Goal: Browse casually: Explore the website without a specific task or goal

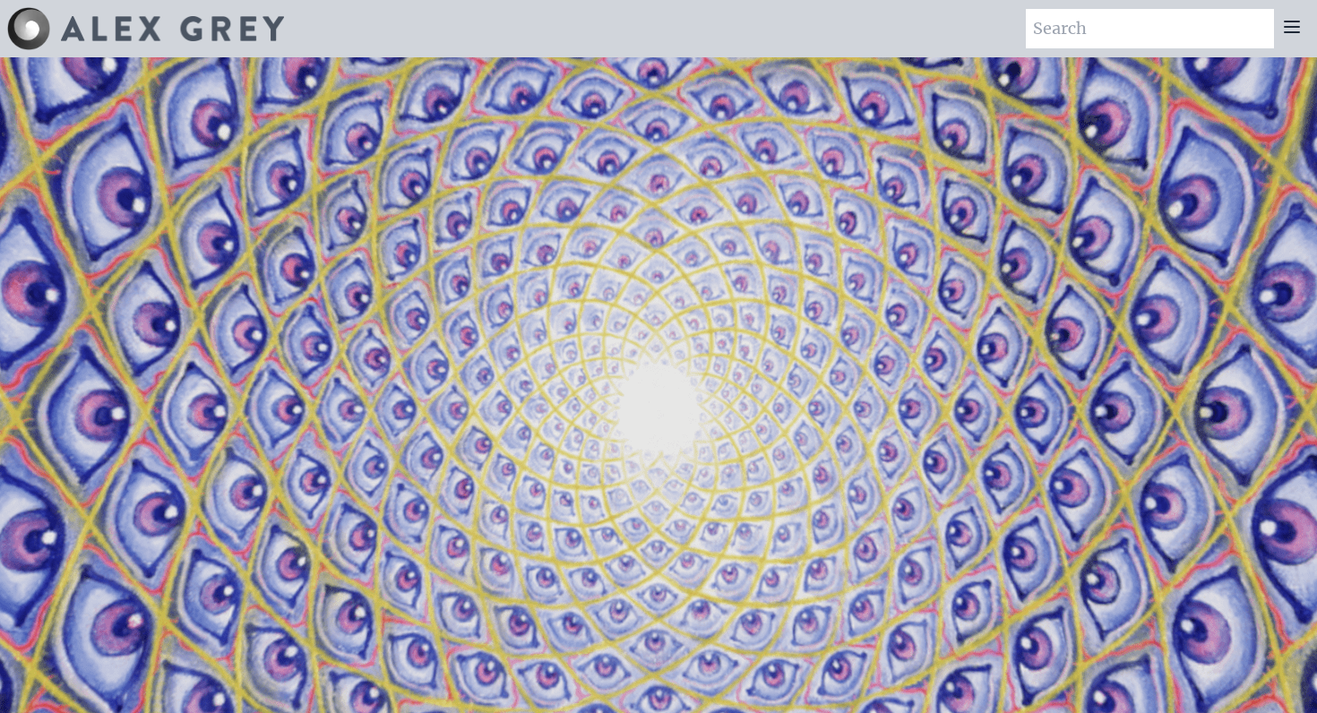
click at [1299, 20] on icon at bounding box center [1291, 26] width 21 height 21
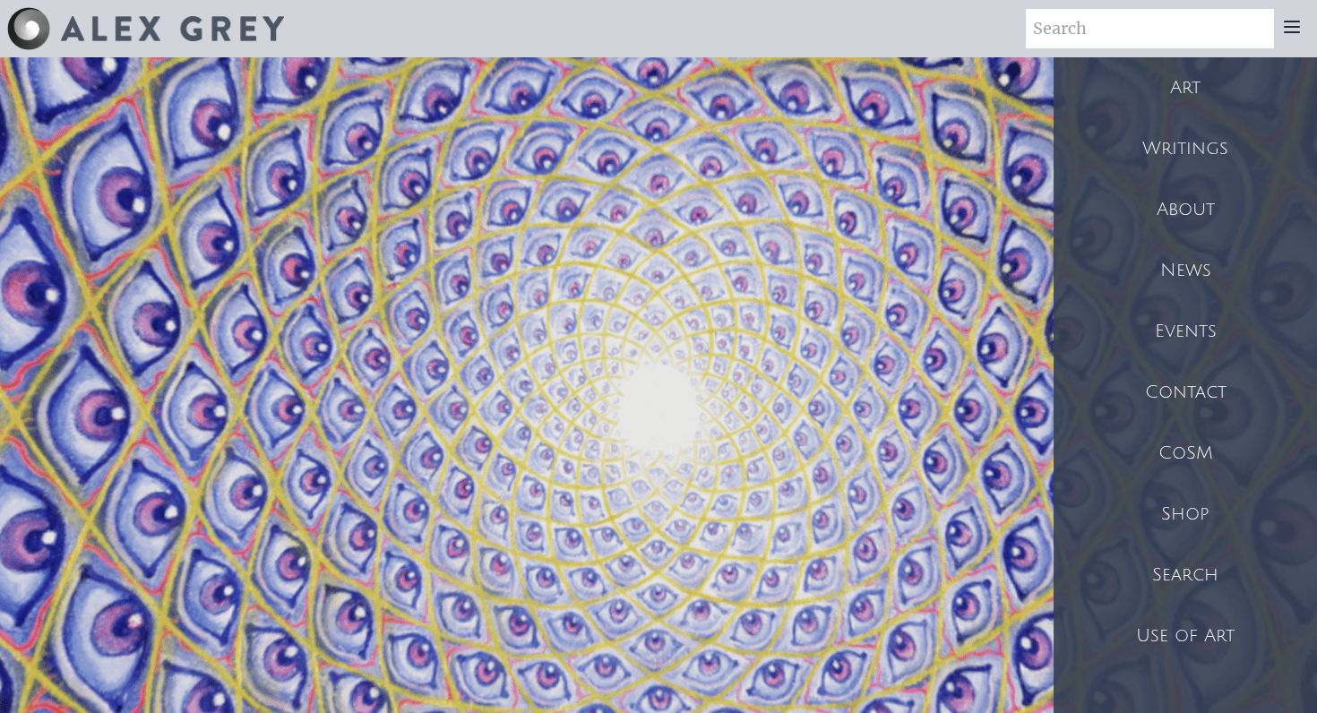
click at [1249, 82] on div "Art" at bounding box center [1184, 87] width 263 height 61
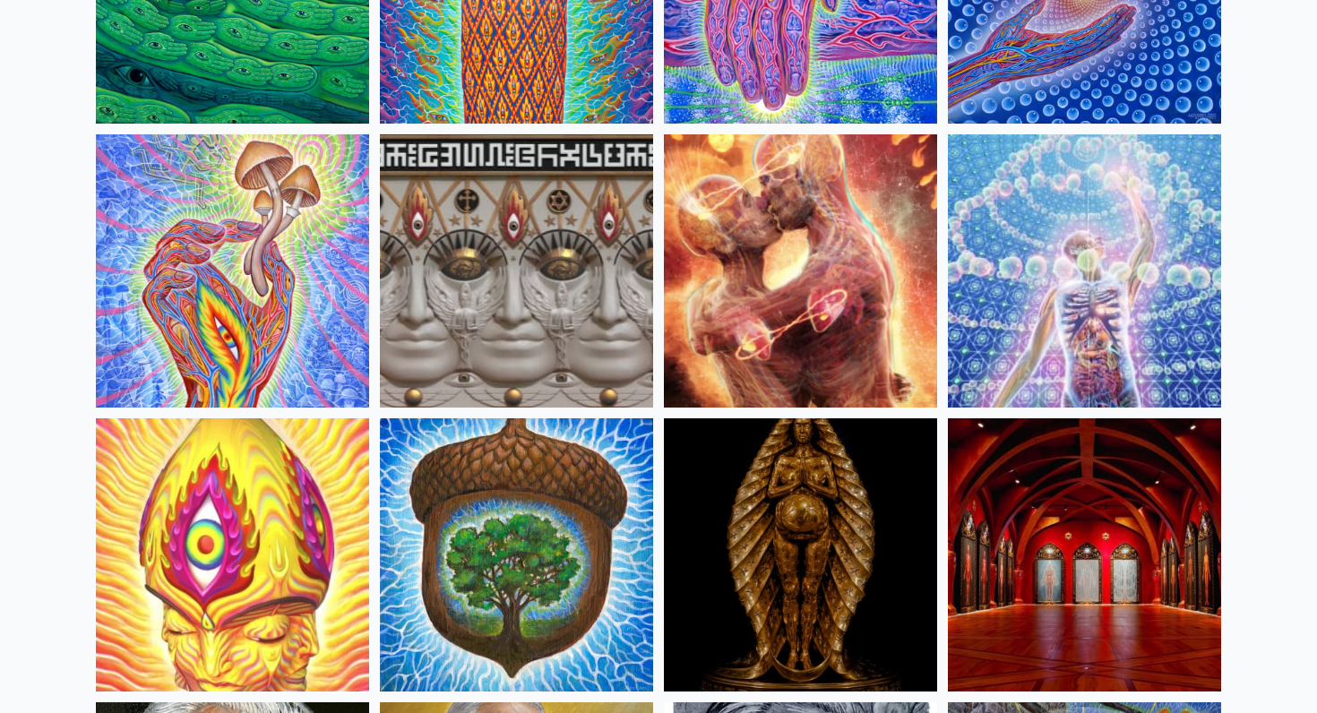
scroll to position [350, 0]
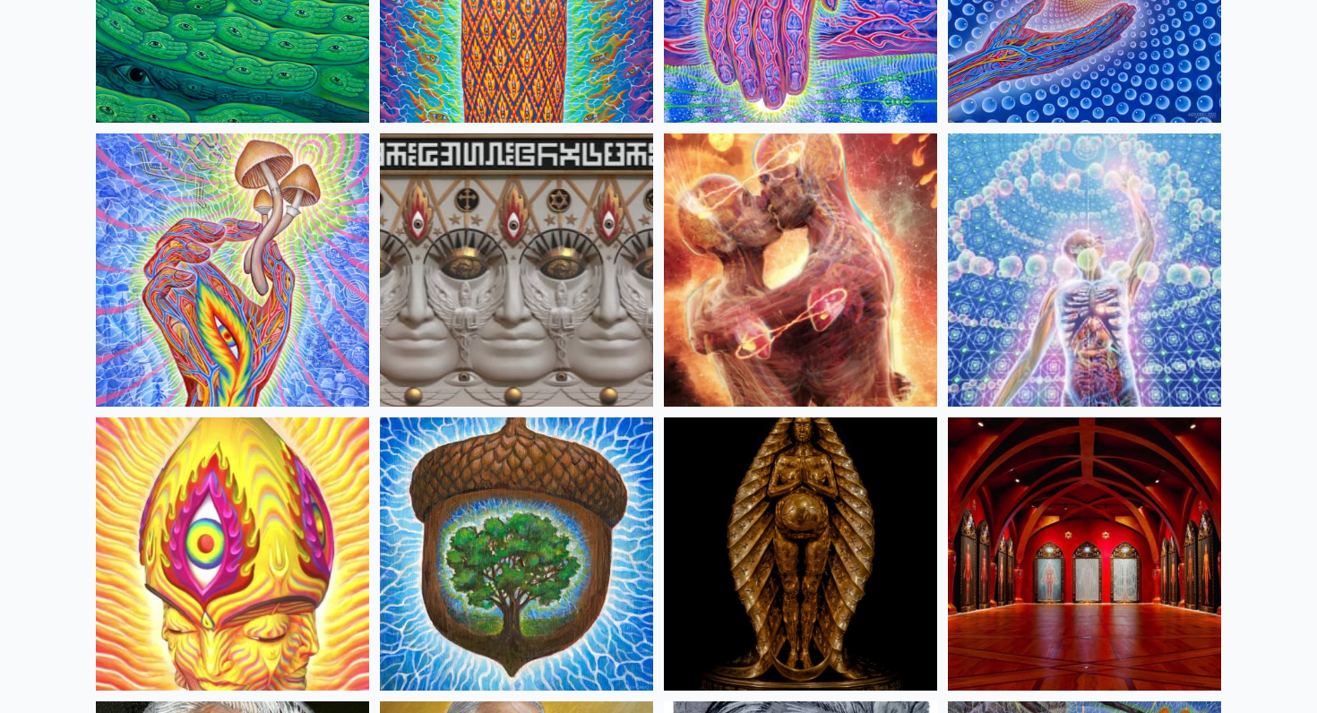
click at [865, 260] on img at bounding box center [800, 269] width 273 height 273
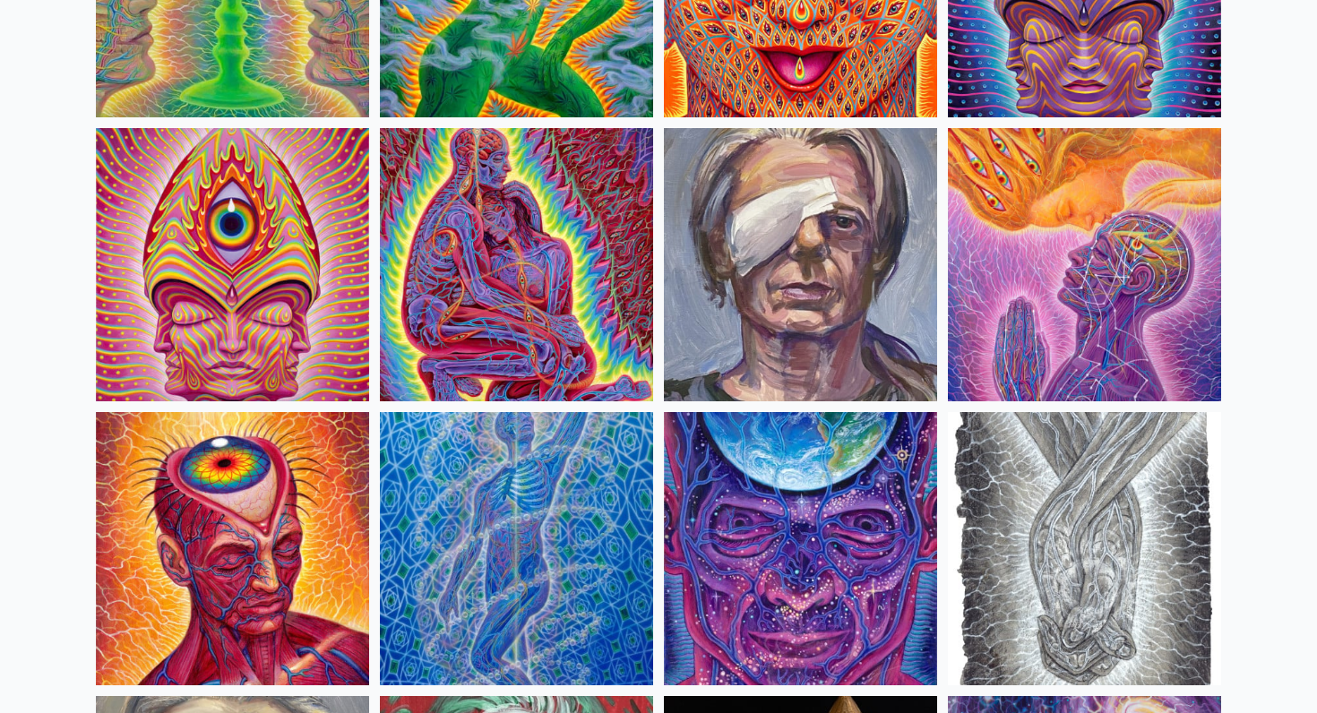
scroll to position [3777, 0]
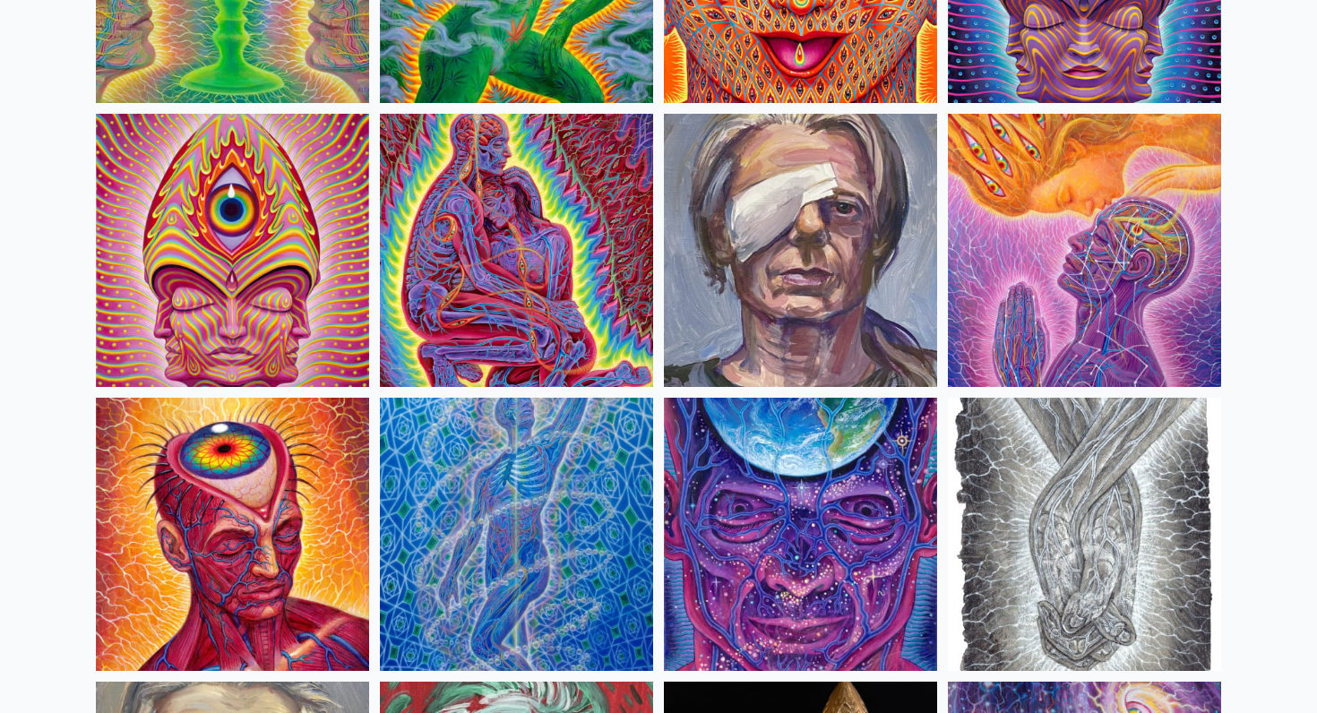
click at [442, 273] on img at bounding box center [516, 250] width 273 height 273
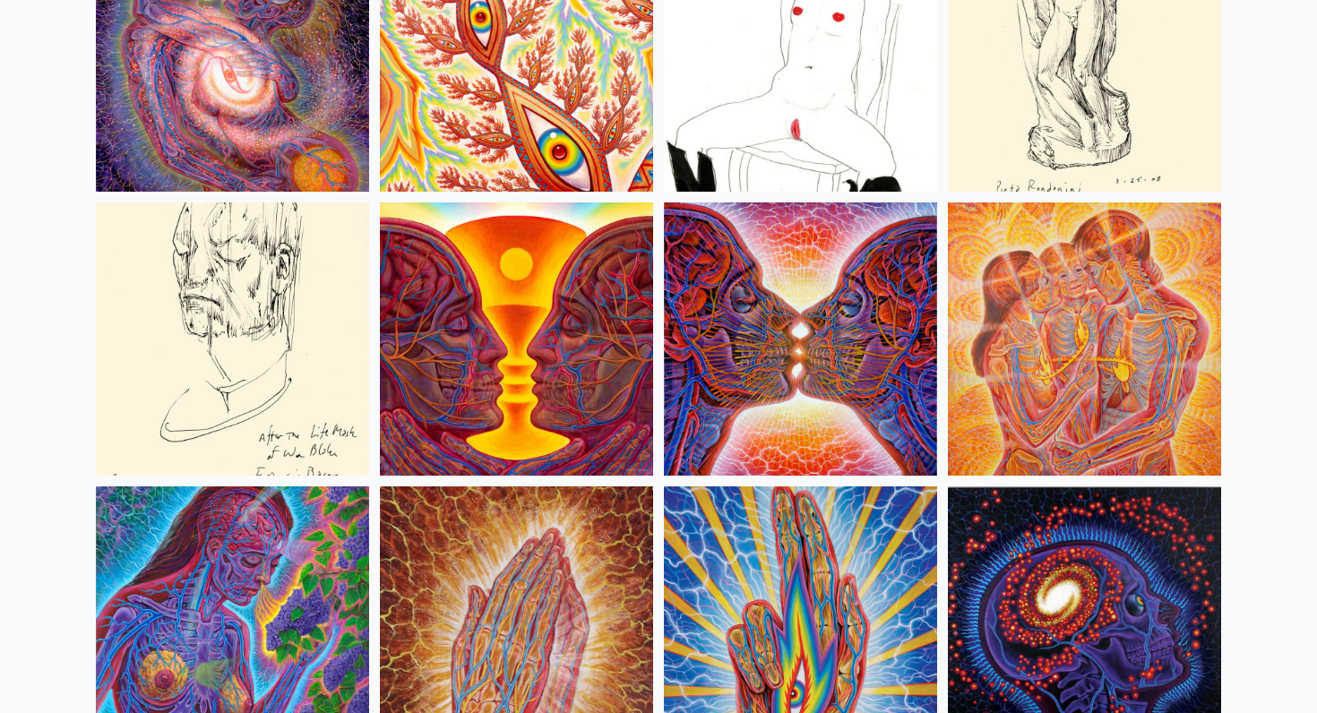
scroll to position [6244, 0]
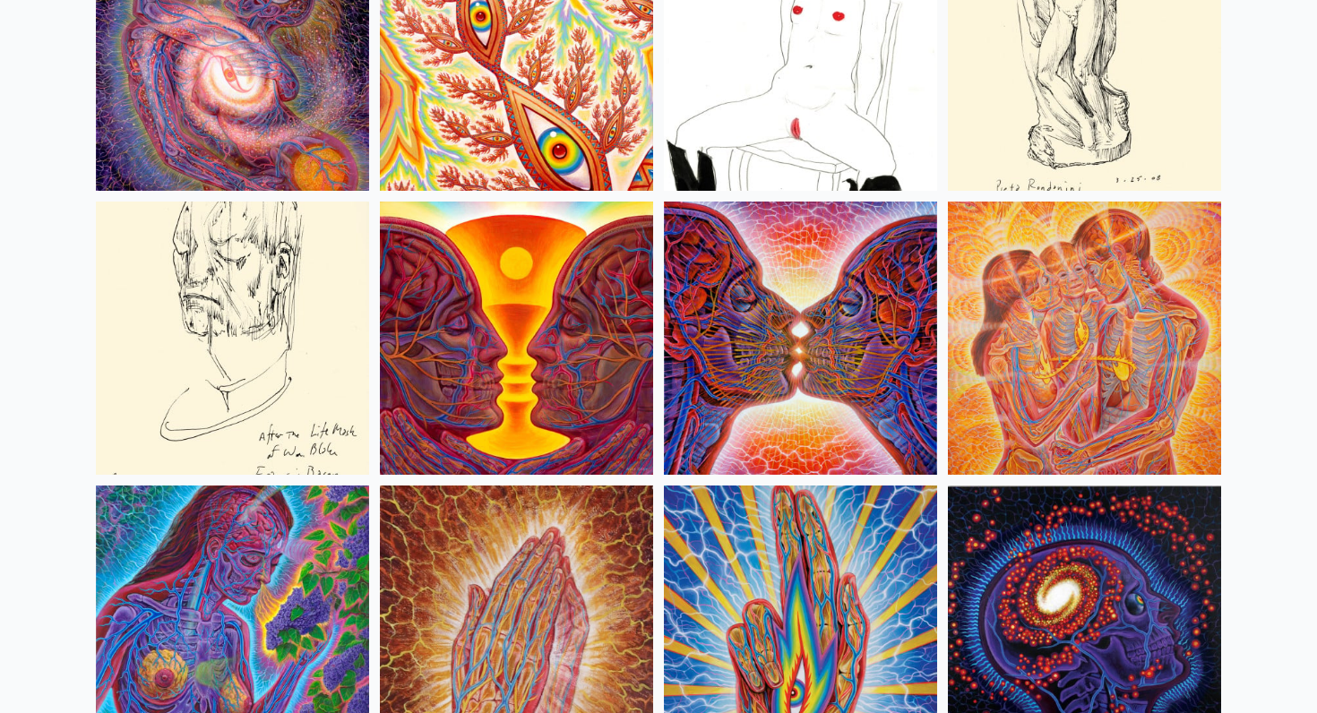
click at [762, 325] on img at bounding box center [800, 338] width 273 height 273
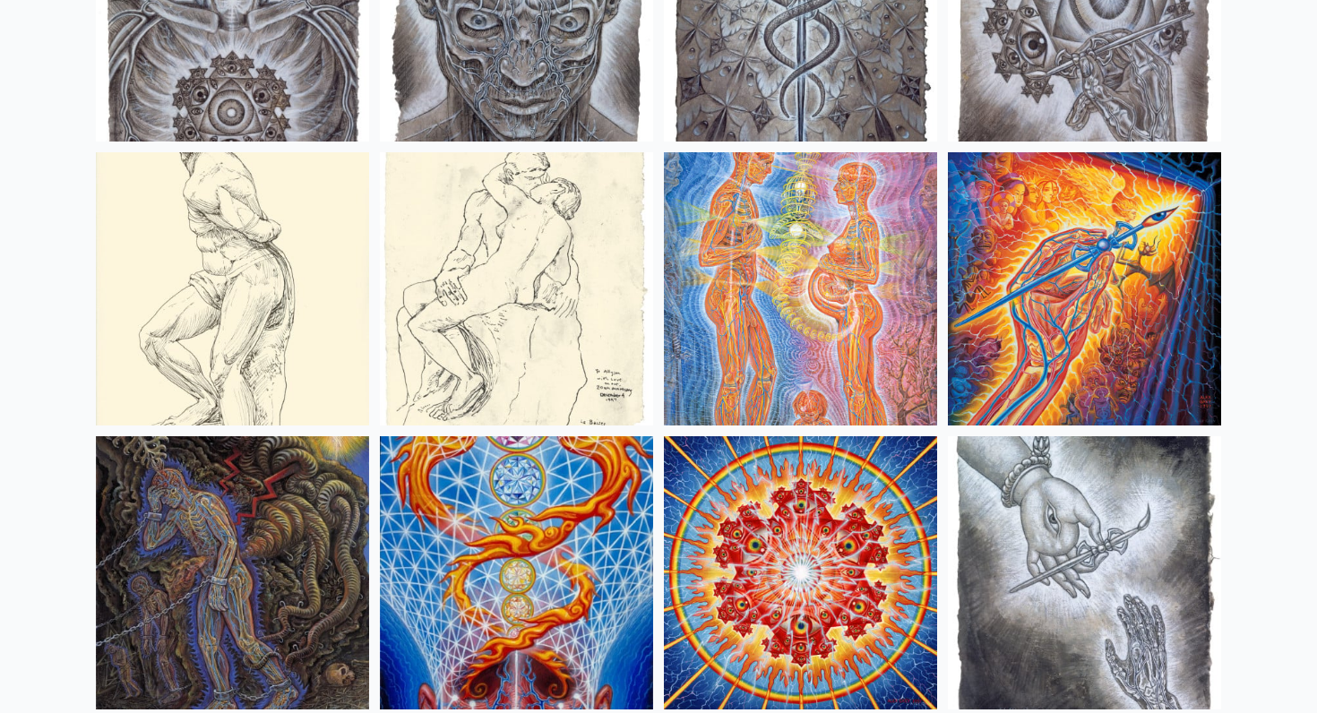
scroll to position [13675, 0]
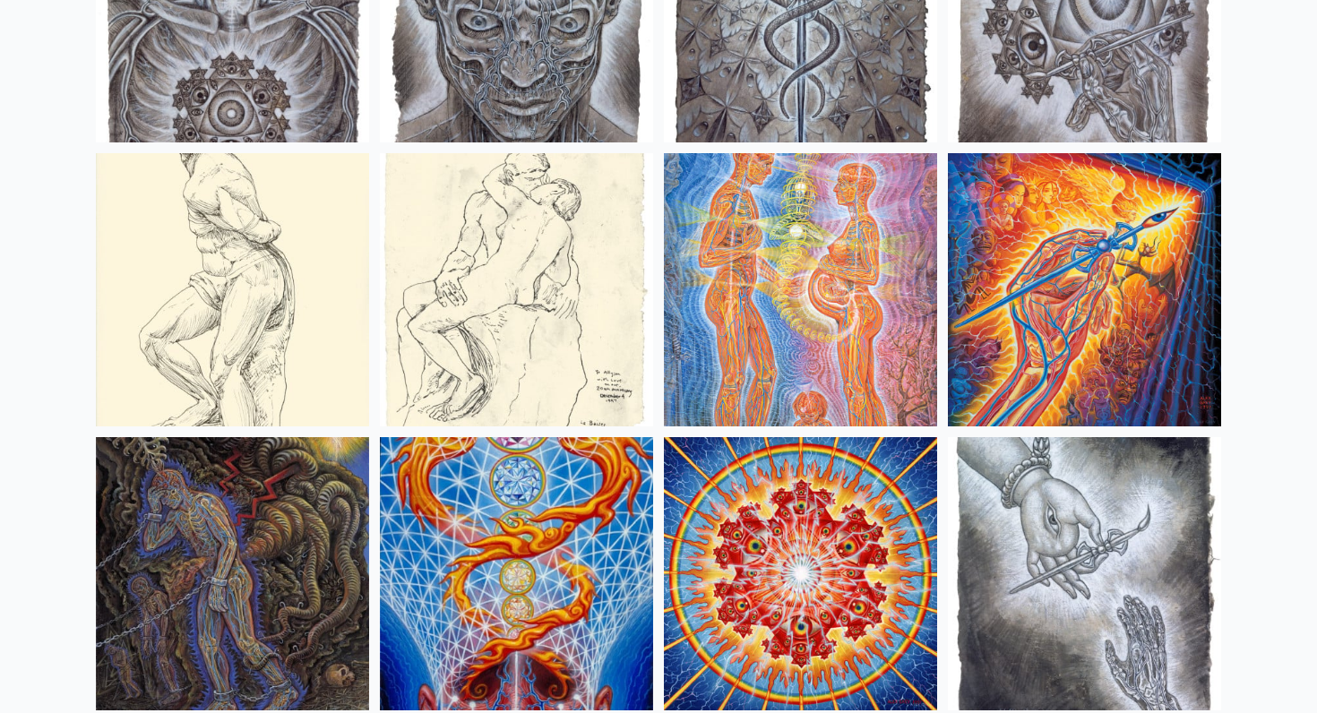
click at [760, 240] on img at bounding box center [800, 289] width 273 height 273
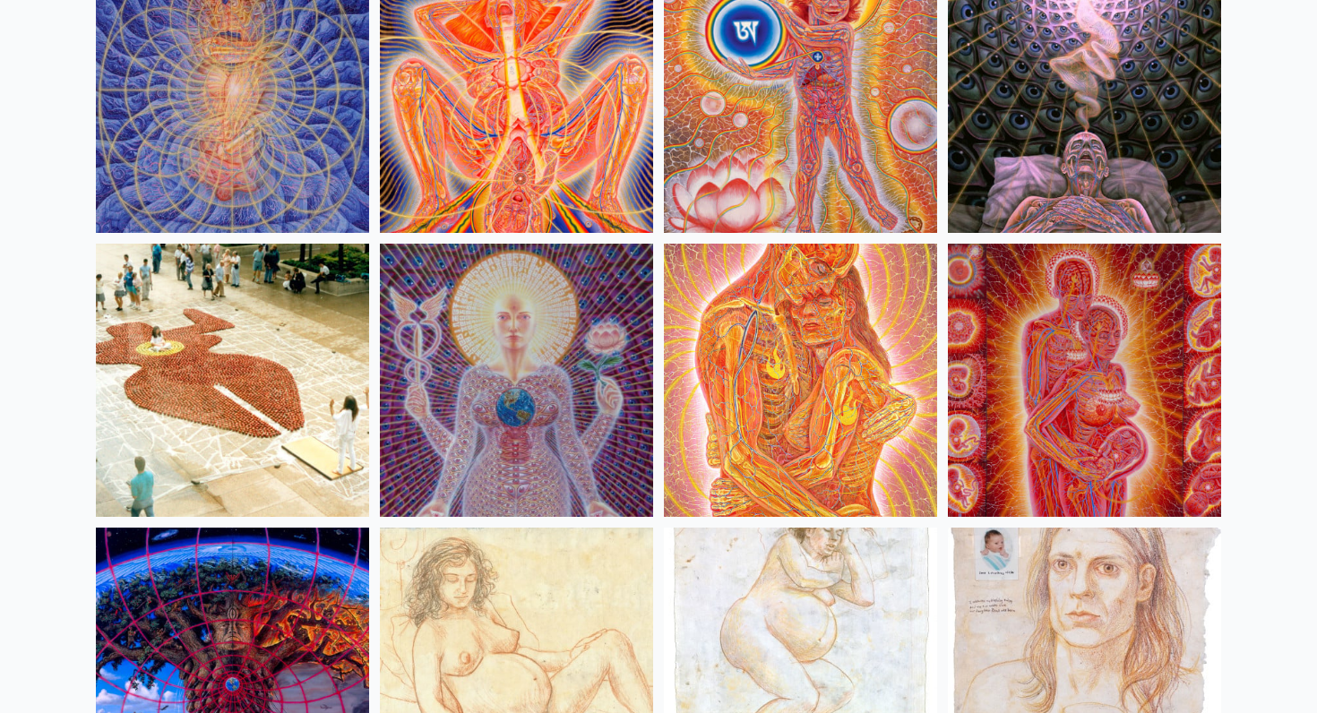
scroll to position [16992, 0]
click at [758, 427] on img at bounding box center [800, 379] width 273 height 273
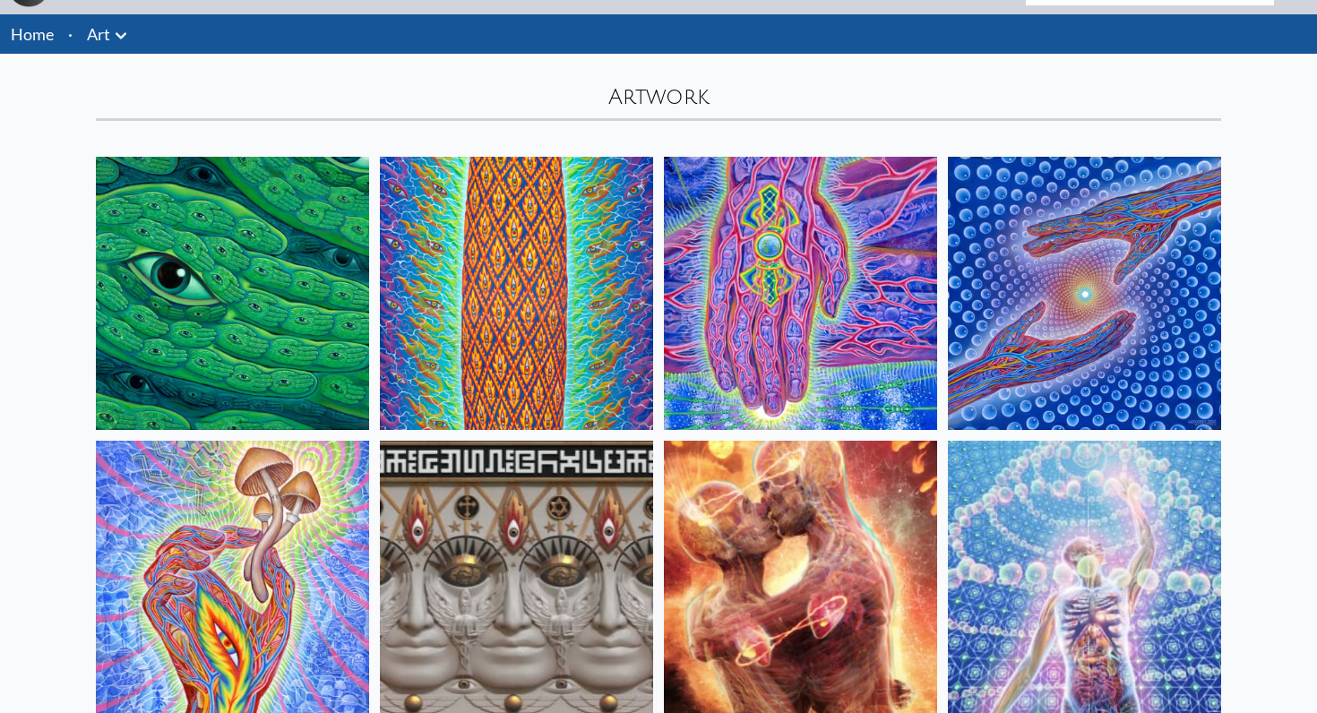
scroll to position [0, 0]
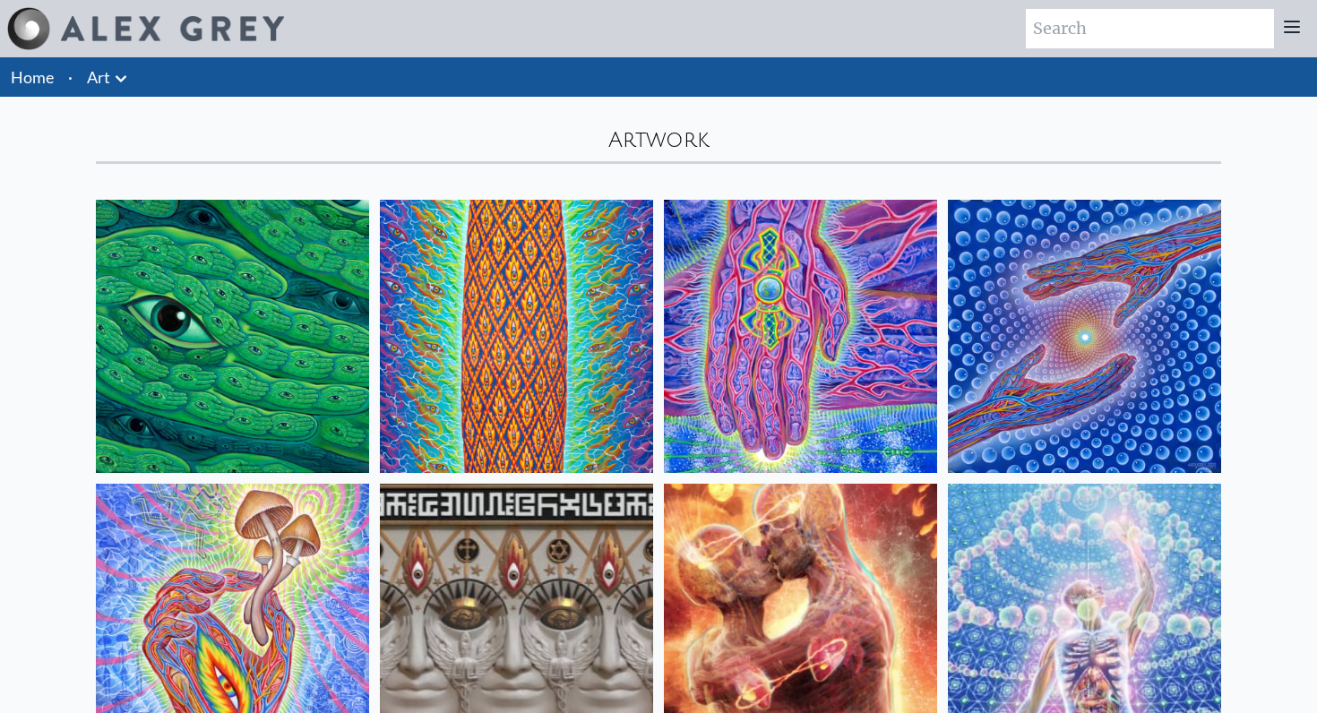
click at [1111, 32] on input "search" at bounding box center [1150, 28] width 248 height 39
type input "poster"
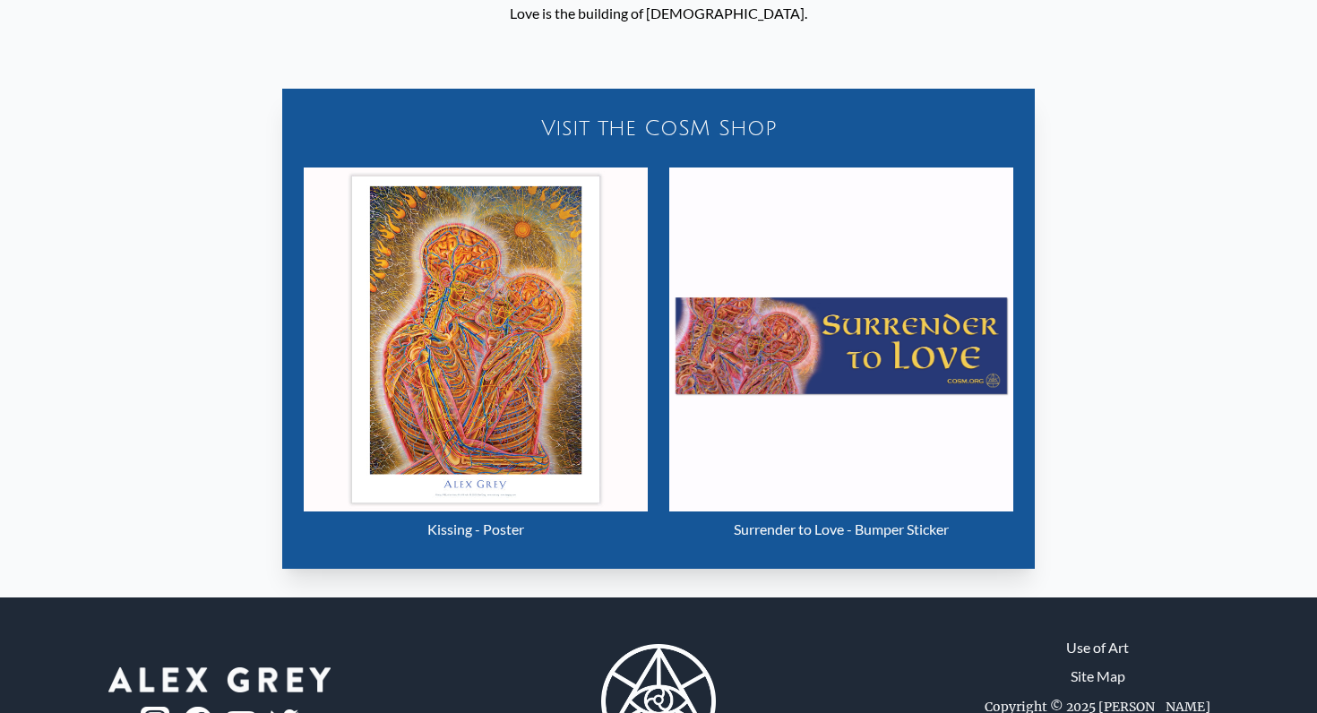
scroll to position [983, 0]
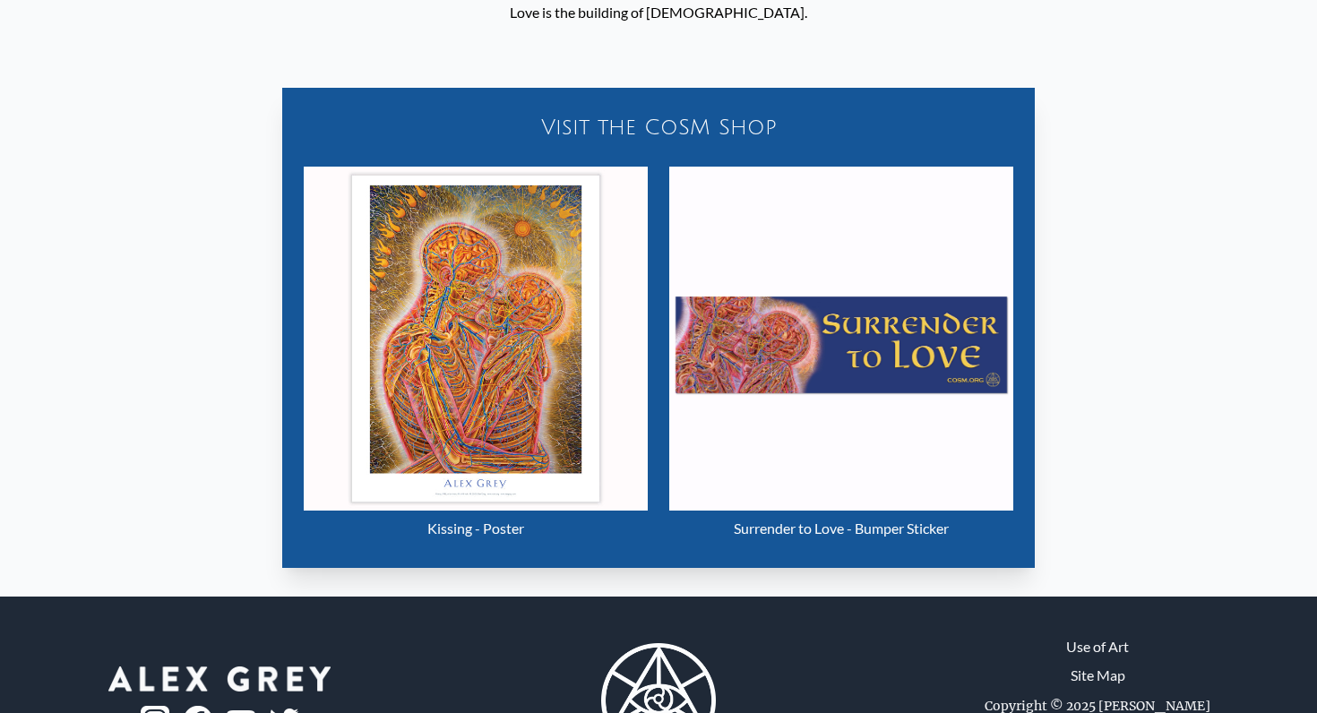
click at [486, 539] on div "Kissing - Poster" at bounding box center [476, 529] width 344 height 36
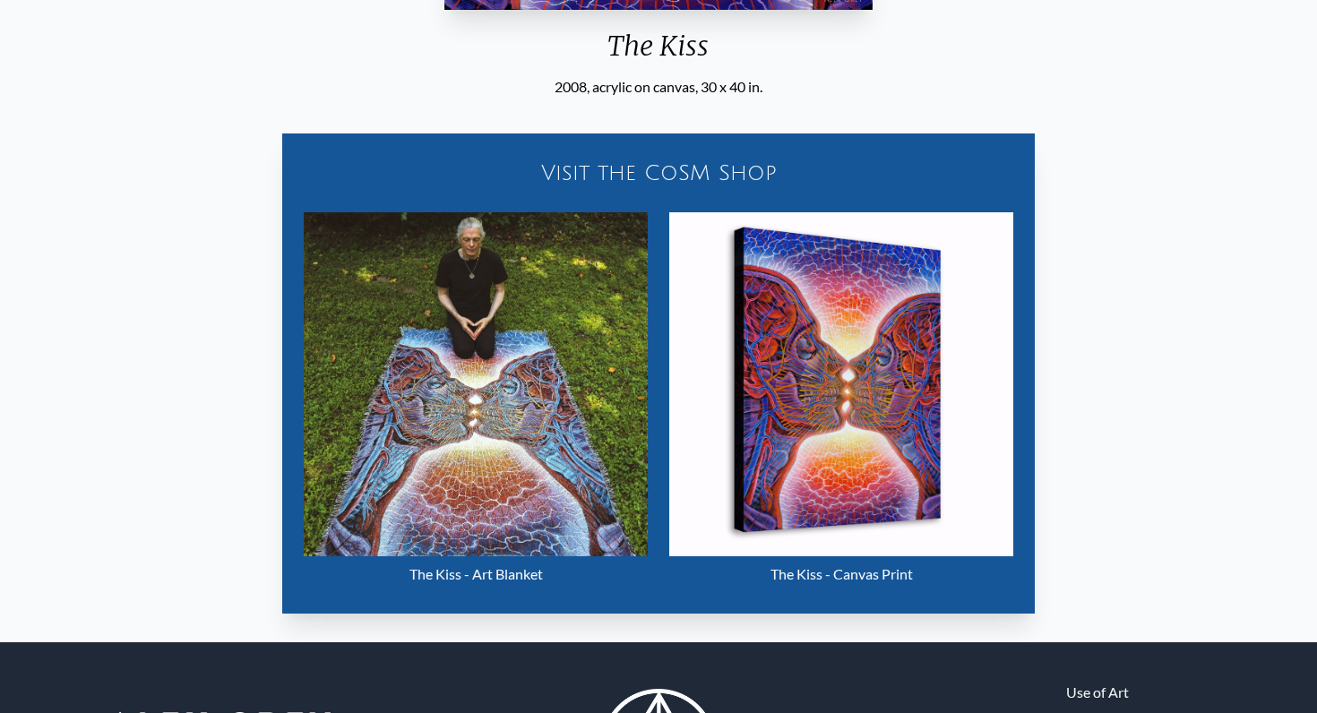
scroll to position [775, 0]
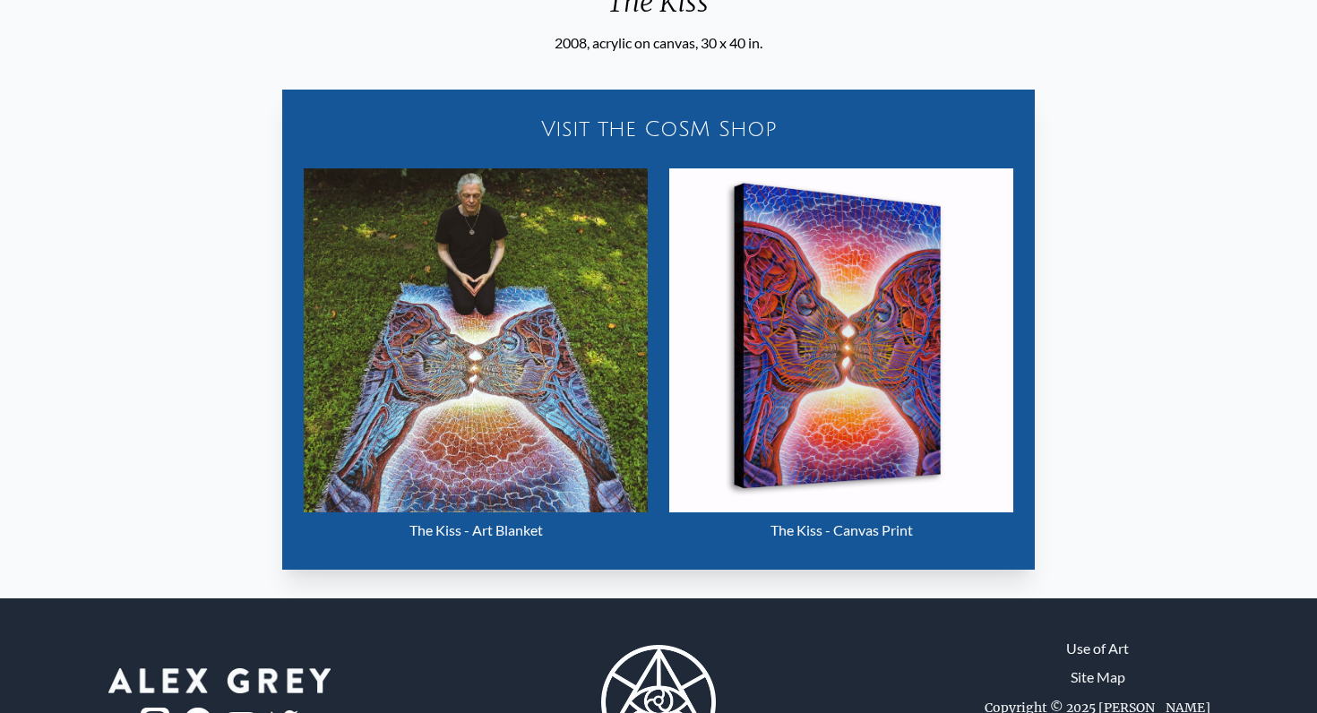
click at [840, 391] on img "7 / 35" at bounding box center [841, 340] width 344 height 344
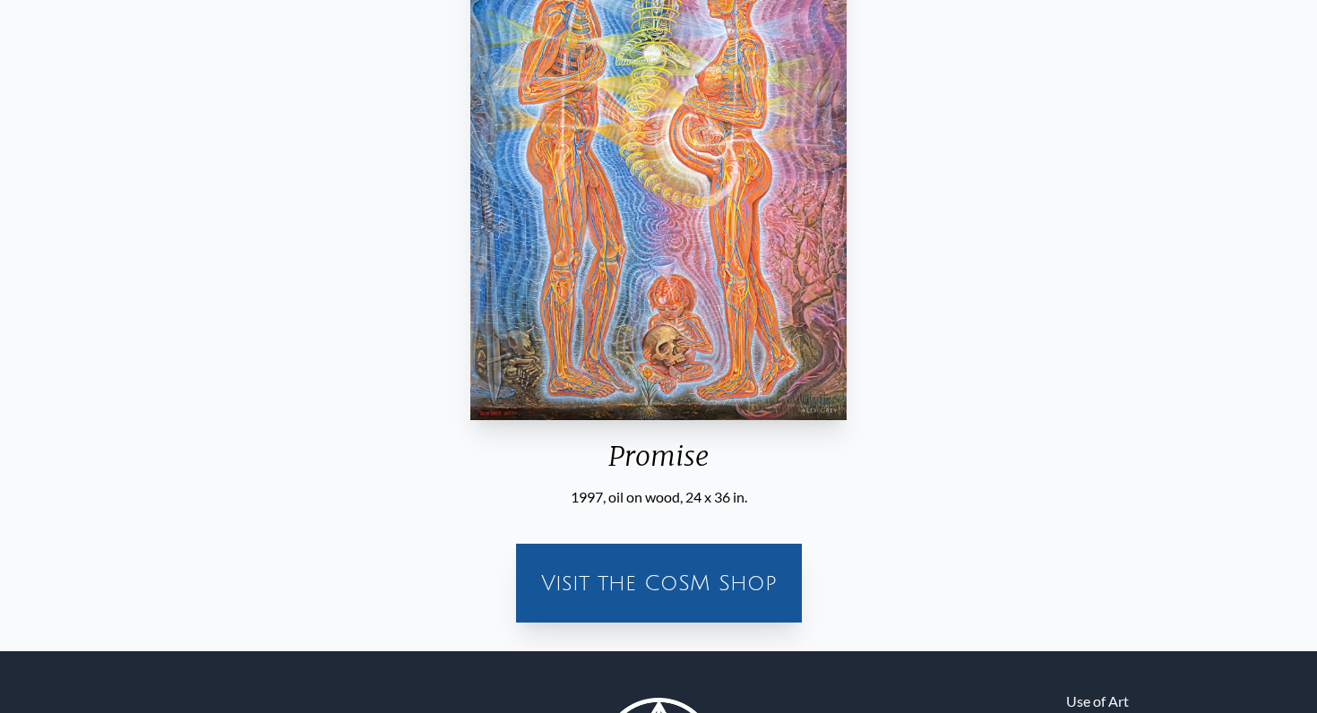
scroll to position [379, 0]
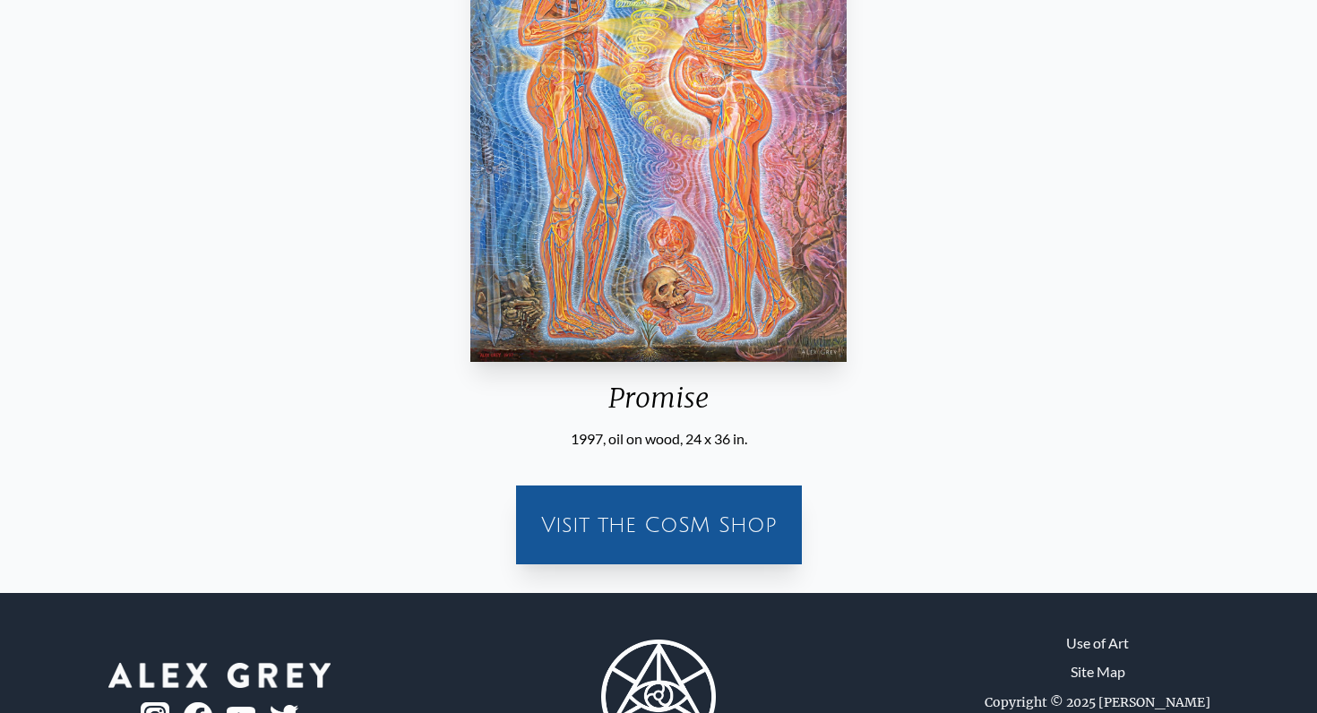
click at [705, 509] on div "Visit the CoSM Shop" at bounding box center [659, 524] width 264 height 57
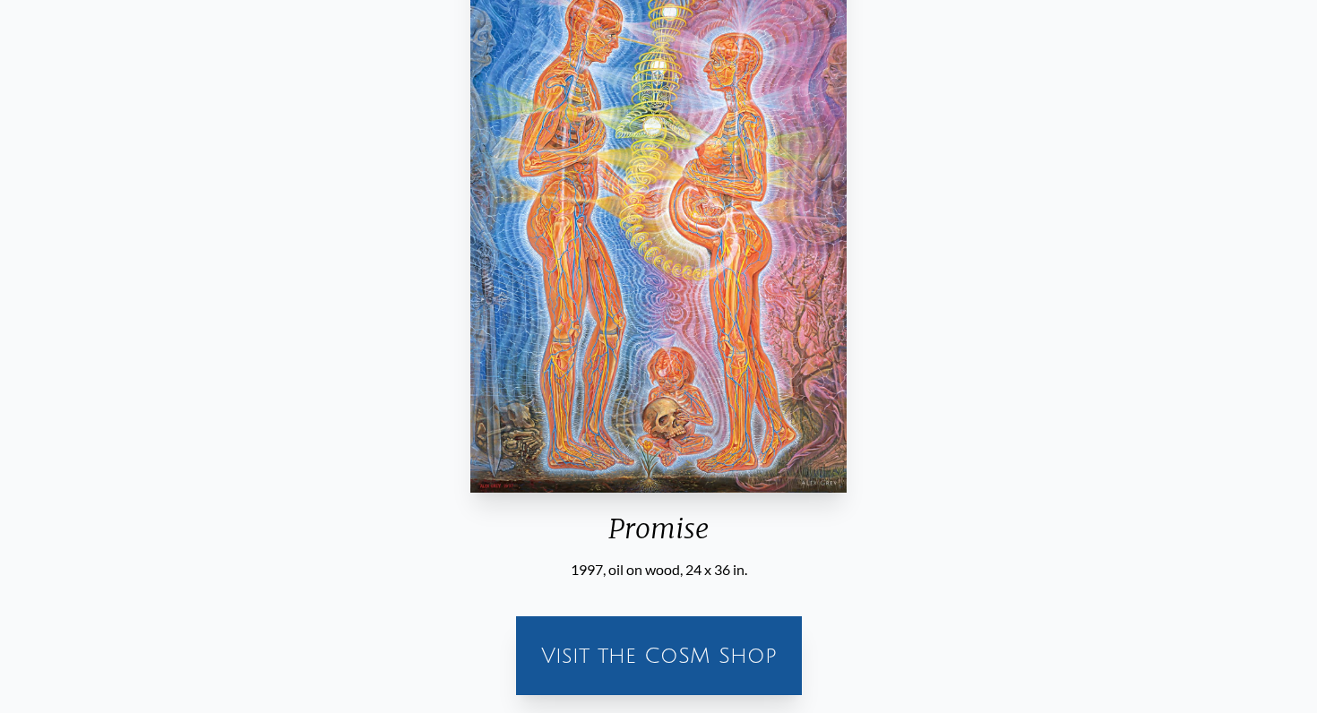
scroll to position [467, 0]
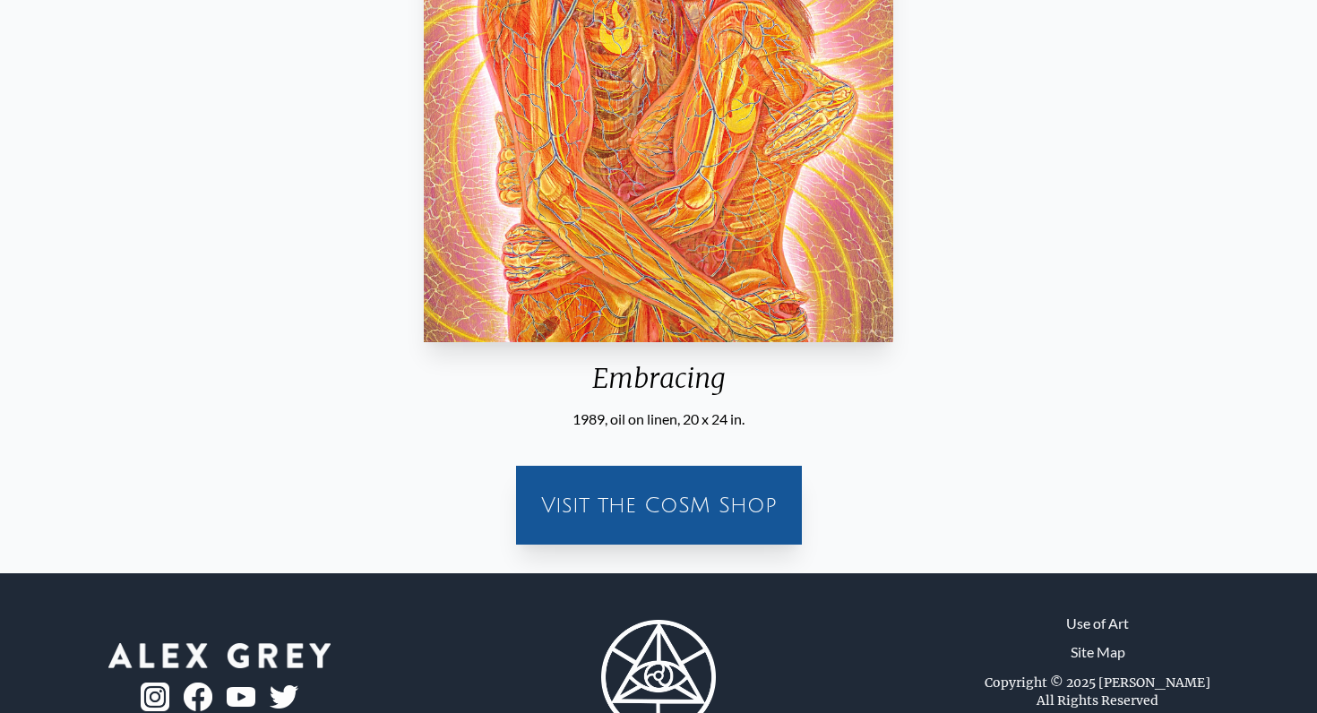
scroll to position [503, 0]
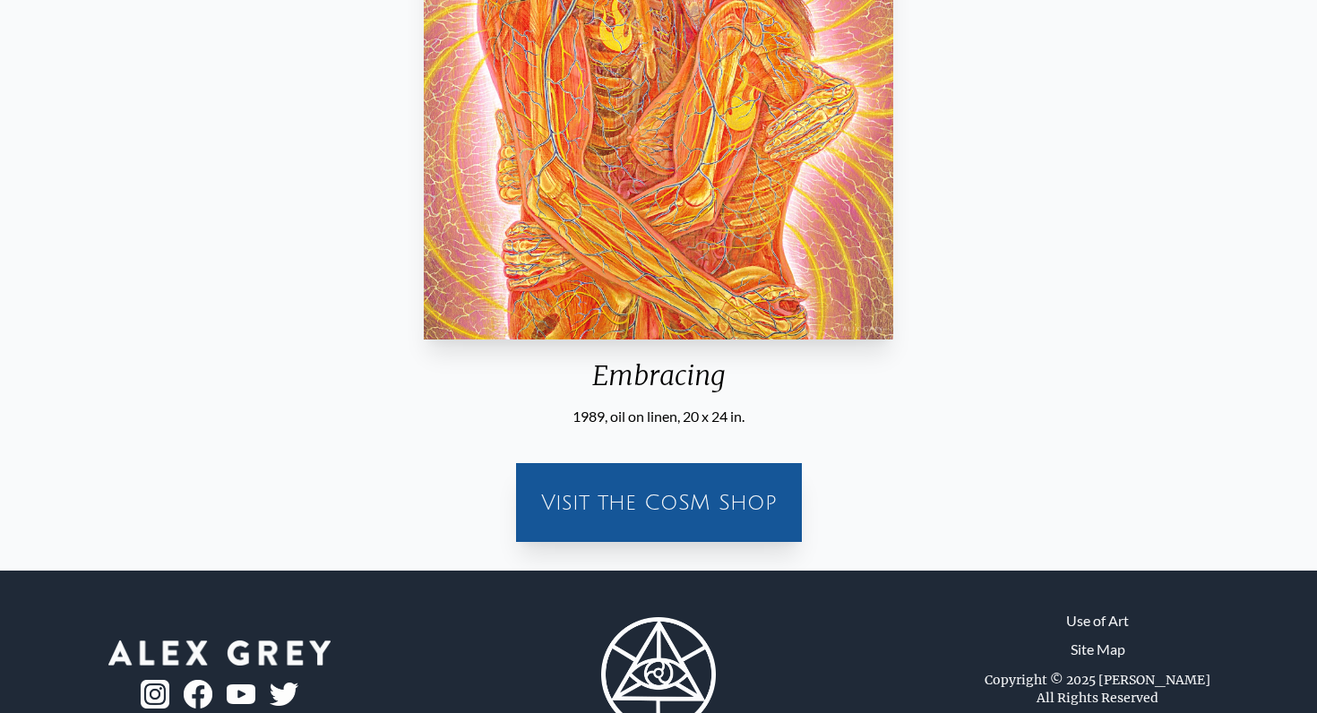
click at [733, 490] on div "Visit the CoSM Shop" at bounding box center [659, 502] width 264 height 57
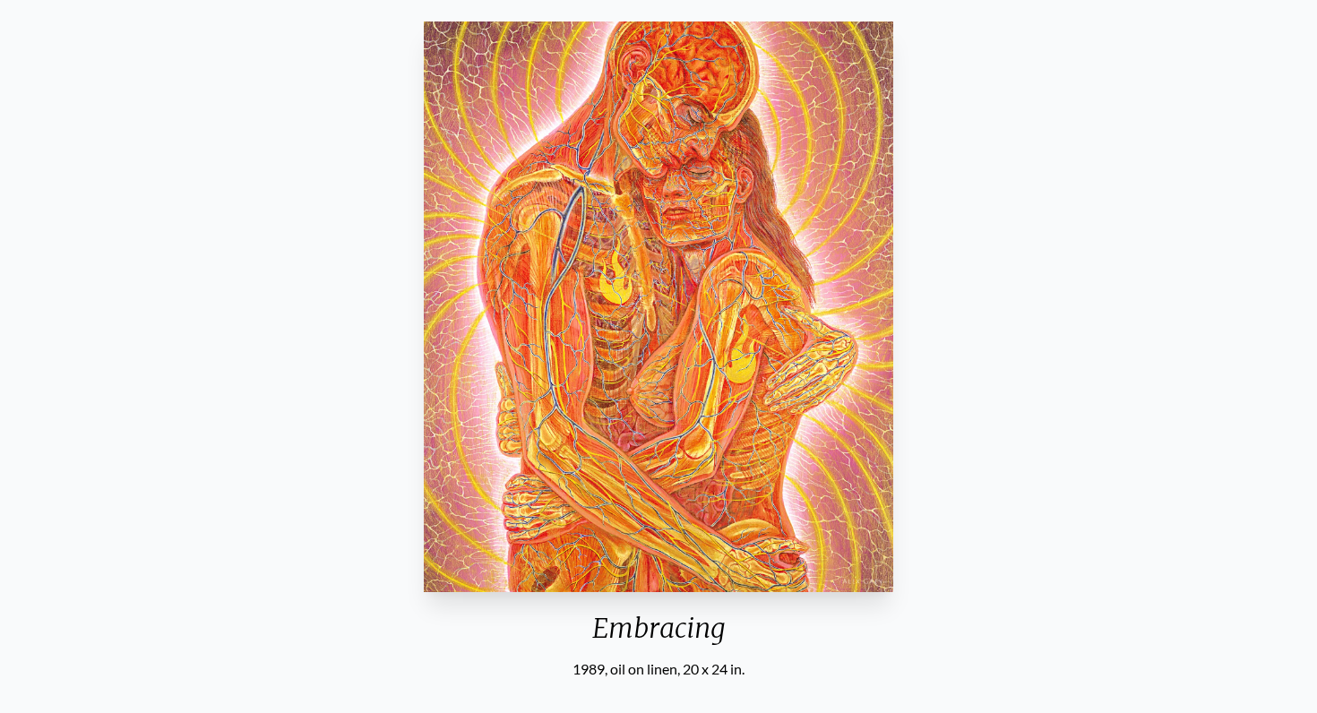
scroll to position [135, 0]
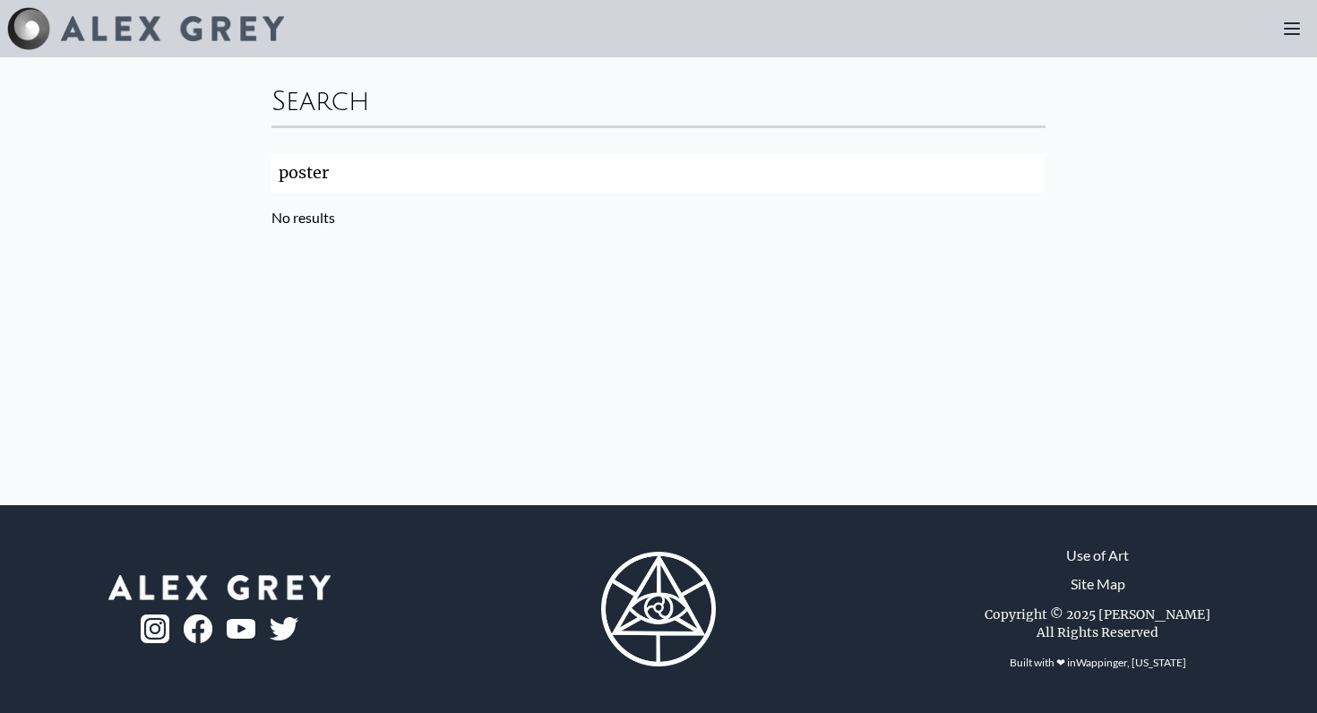
click at [1037, 165] on input "poster" at bounding box center [658, 172] width 774 height 39
click at [1034, 168] on input "poster" at bounding box center [658, 172] width 774 height 39
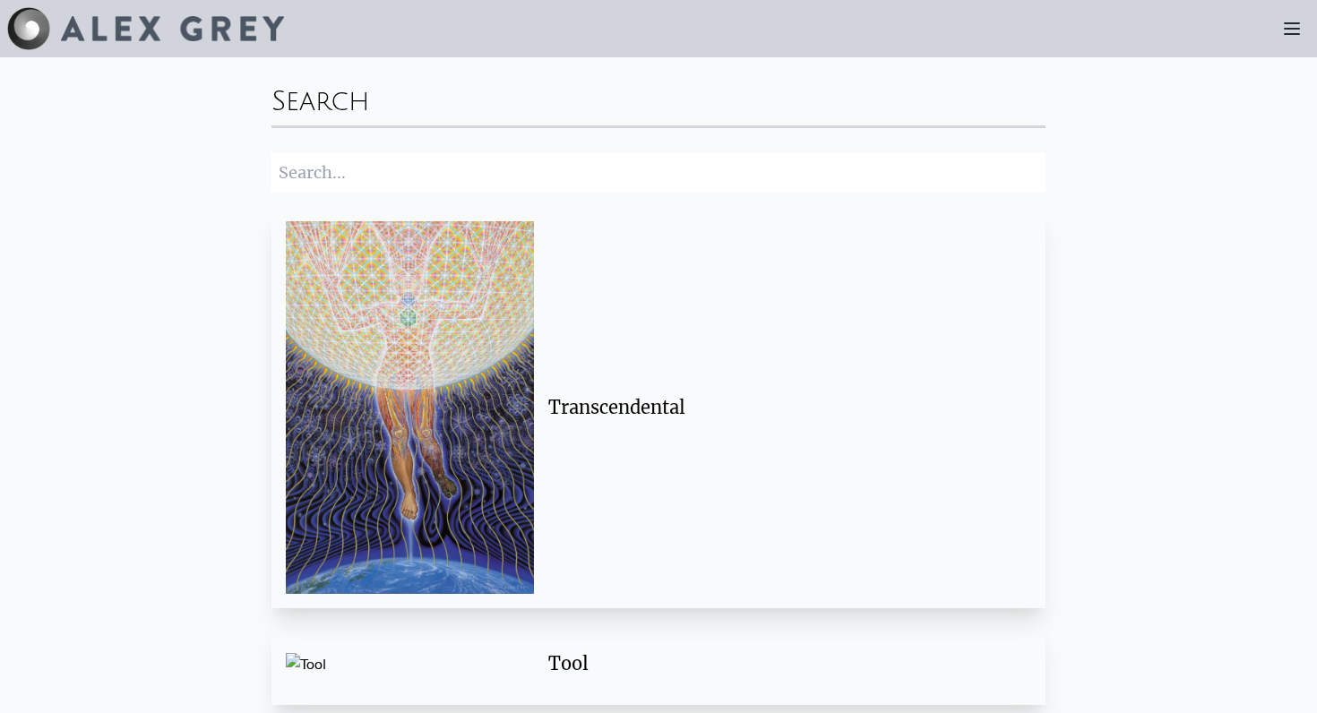
click at [1284, 27] on icon at bounding box center [1291, 28] width 21 height 21
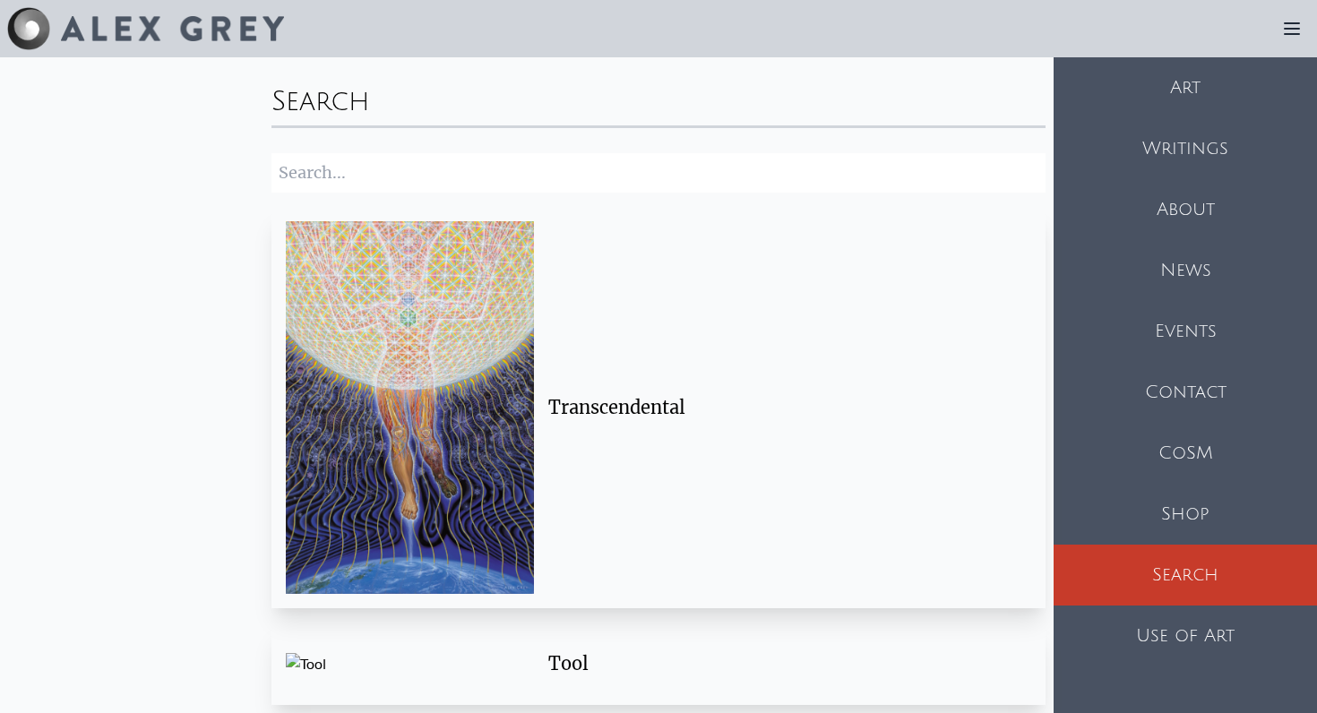
click at [1211, 92] on div "Art" at bounding box center [1184, 87] width 263 height 61
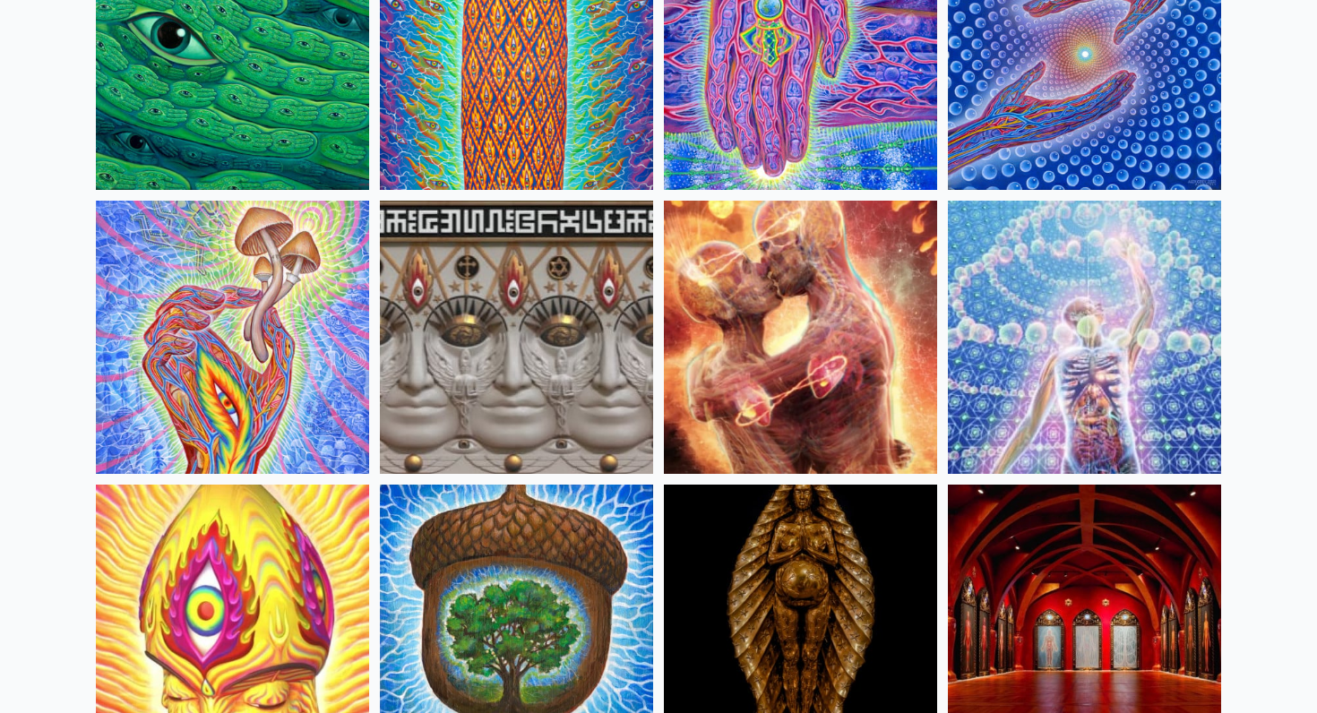
scroll to position [295, 0]
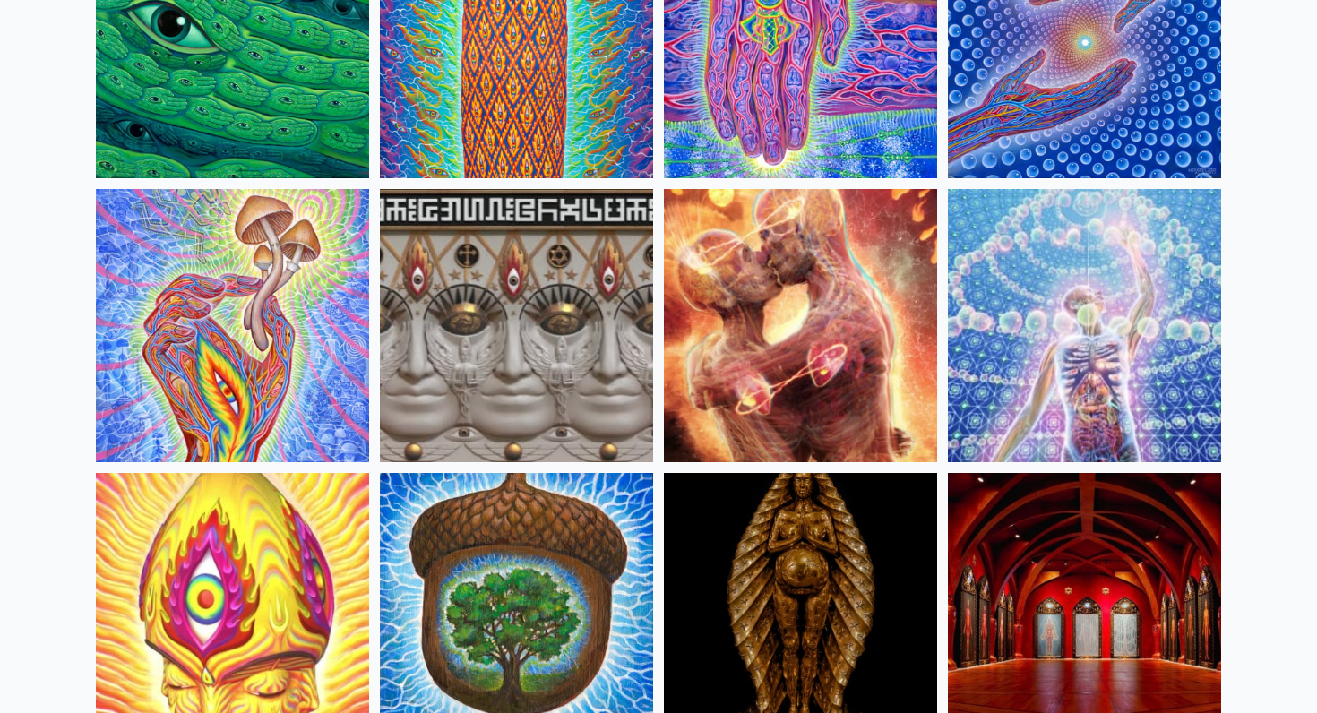
click at [831, 335] on img at bounding box center [800, 325] width 273 height 273
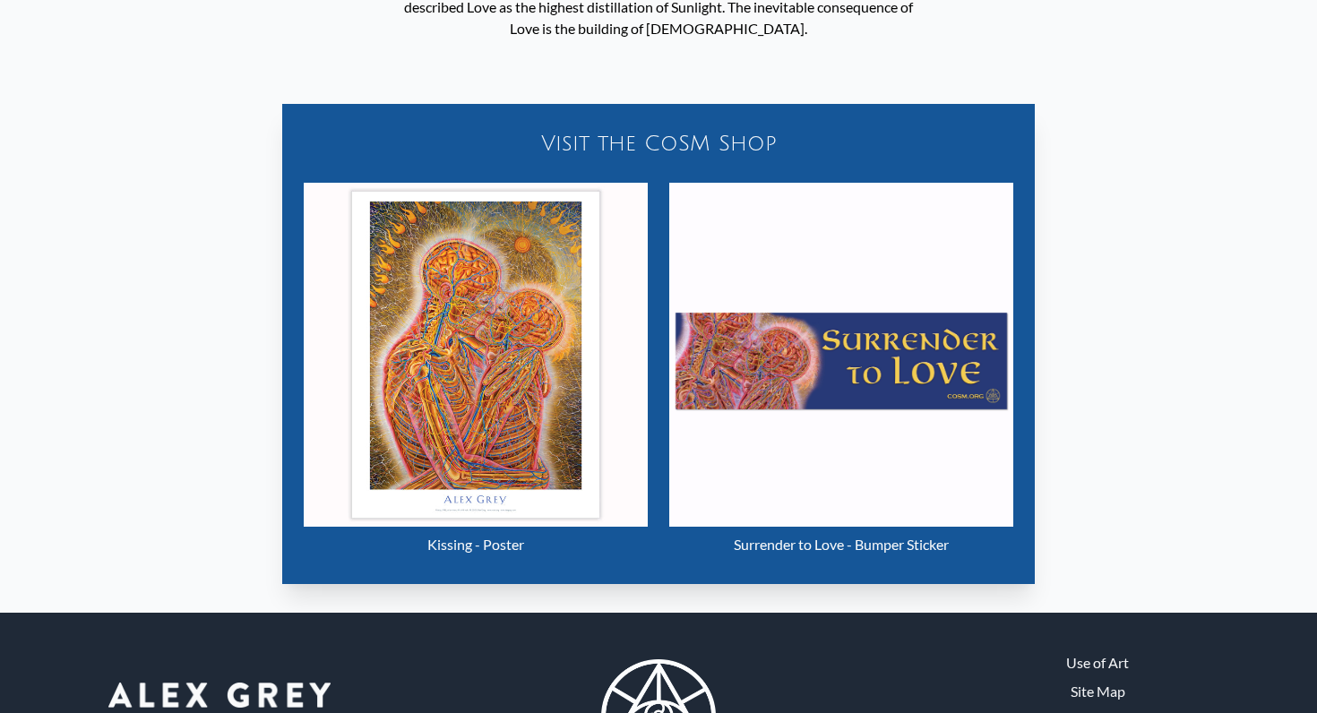
scroll to position [967, 0]
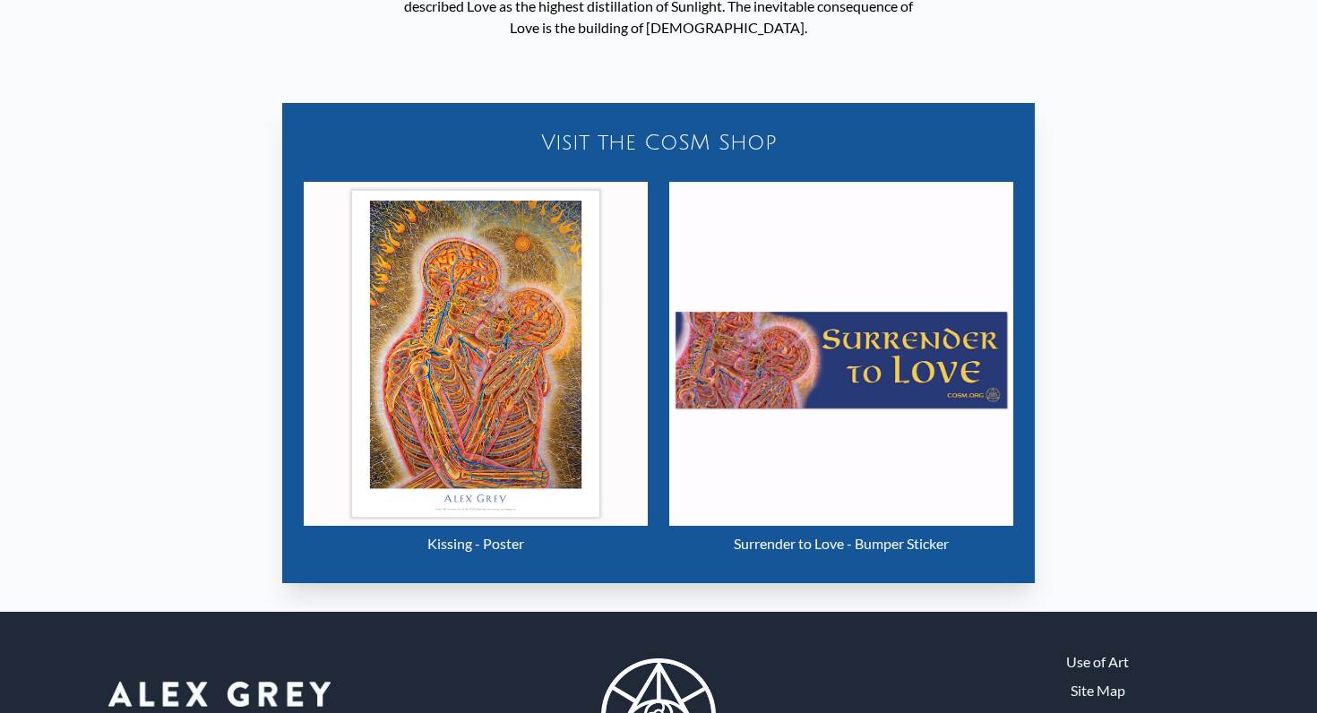
click at [518, 410] on img "2 / 4" at bounding box center [476, 354] width 344 height 344
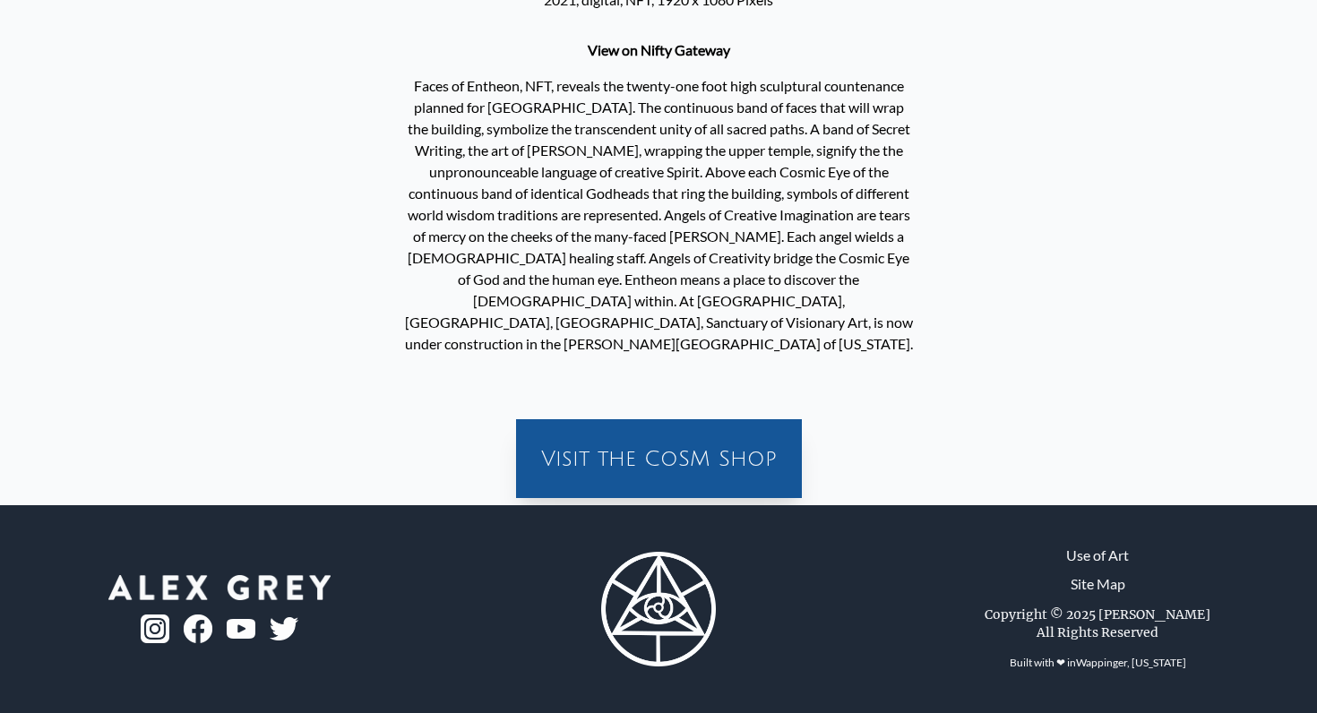
scroll to position [493, 0]
click at [614, 447] on div "Visit the CoSM Shop" at bounding box center [659, 458] width 264 height 57
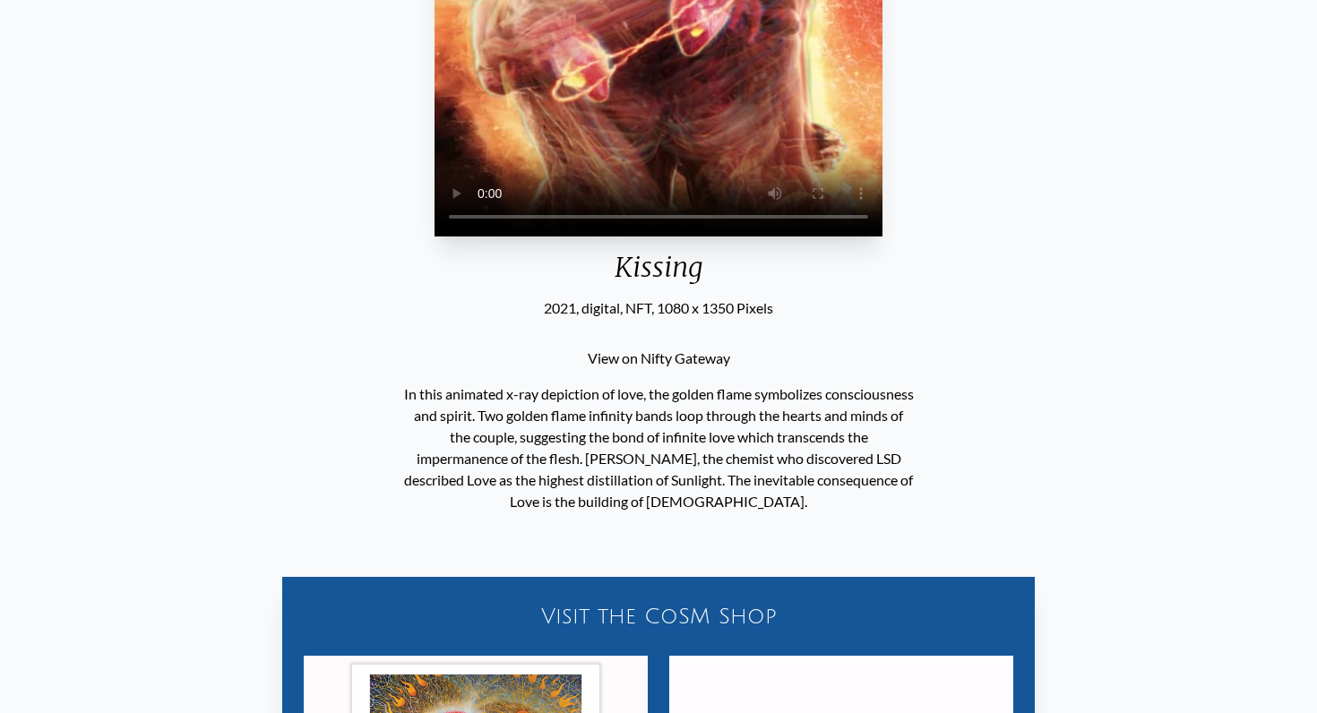
scroll to position [967, 0]
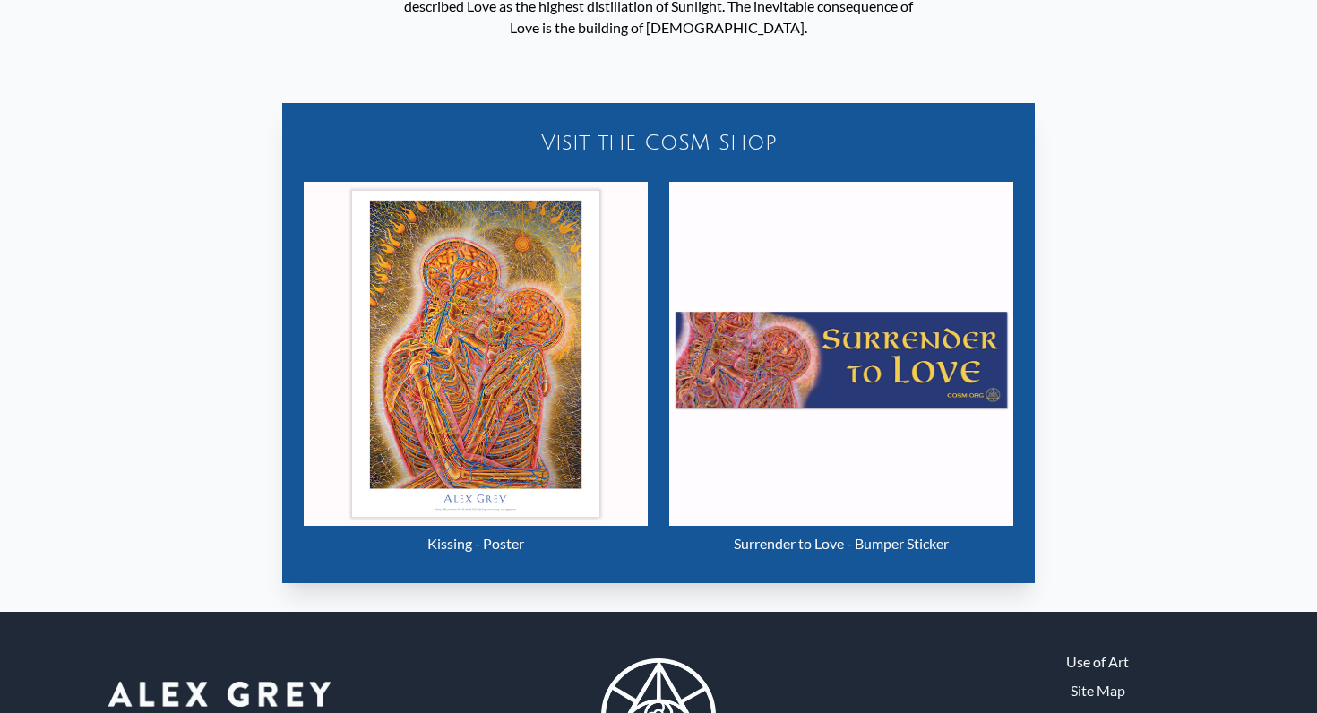
scroll to position [1074, 0]
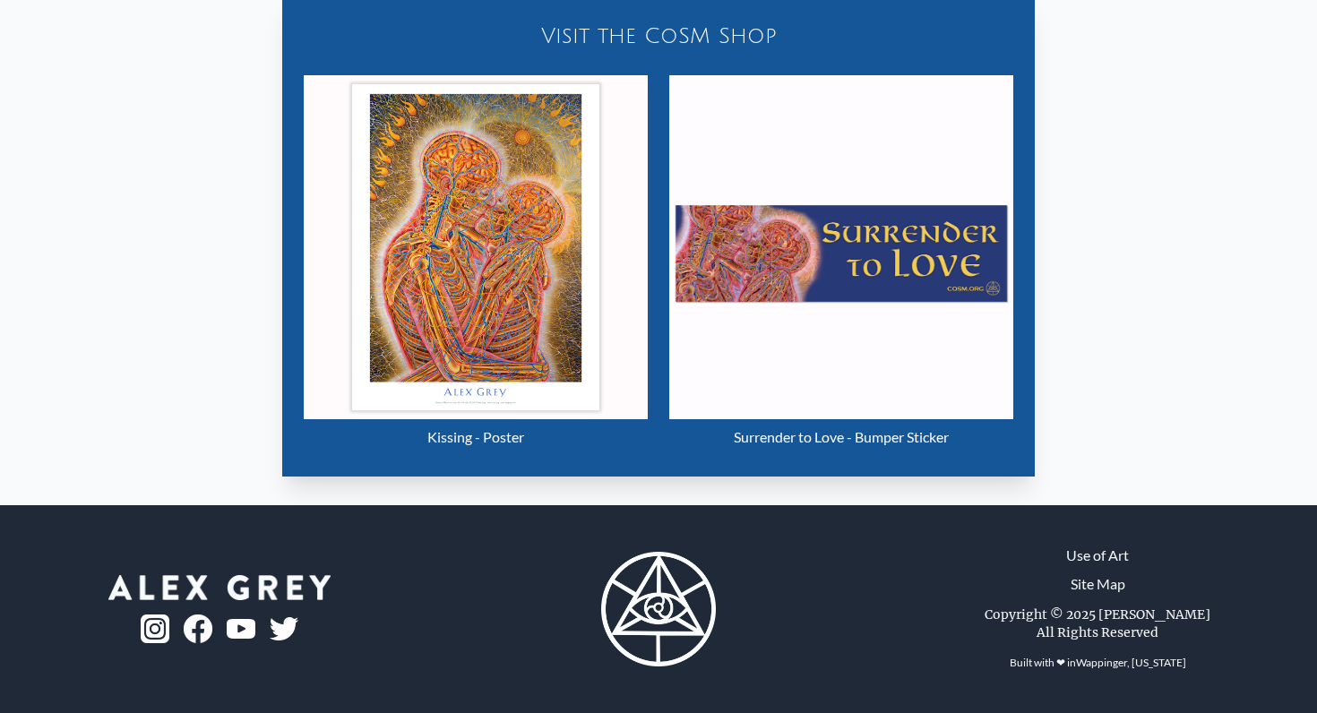
click at [476, 436] on div "Kissing - Poster" at bounding box center [476, 437] width 344 height 36
click at [505, 435] on div "Kissing - Poster" at bounding box center [476, 437] width 344 height 36
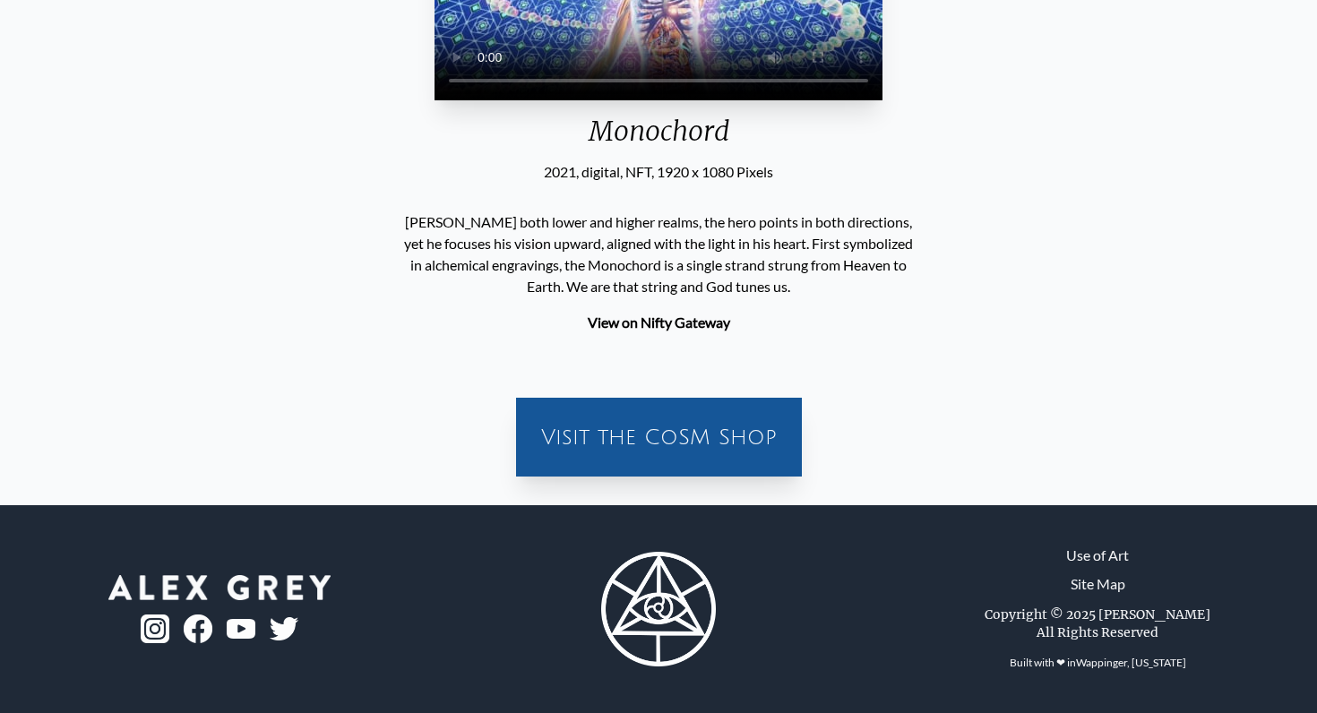
scroll to position [322, 0]
click at [604, 444] on div "Visit the CoSM Shop" at bounding box center [659, 436] width 264 height 57
click at [670, 444] on div "Visit the CoSM Shop" at bounding box center [659, 436] width 264 height 57
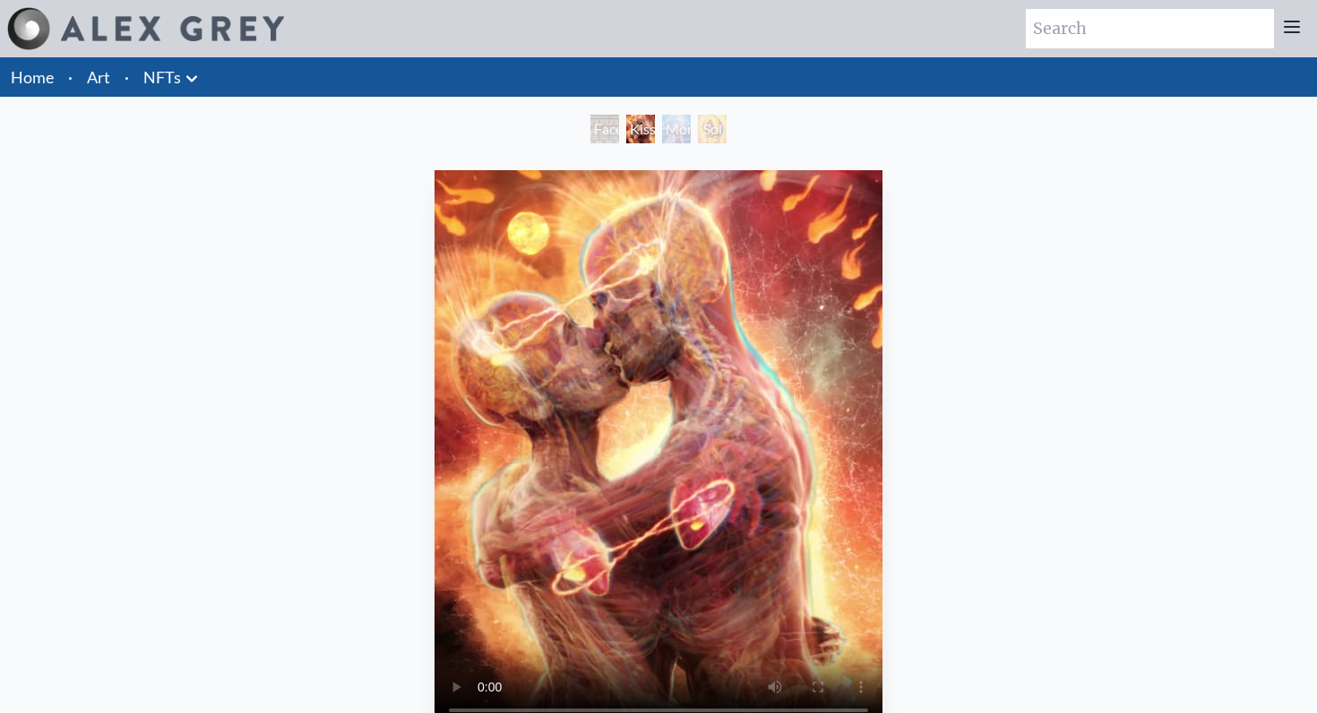
click at [112, 72] on li "Art" at bounding box center [99, 76] width 38 height 39
click at [103, 72] on link "Art" at bounding box center [98, 76] width 23 height 25
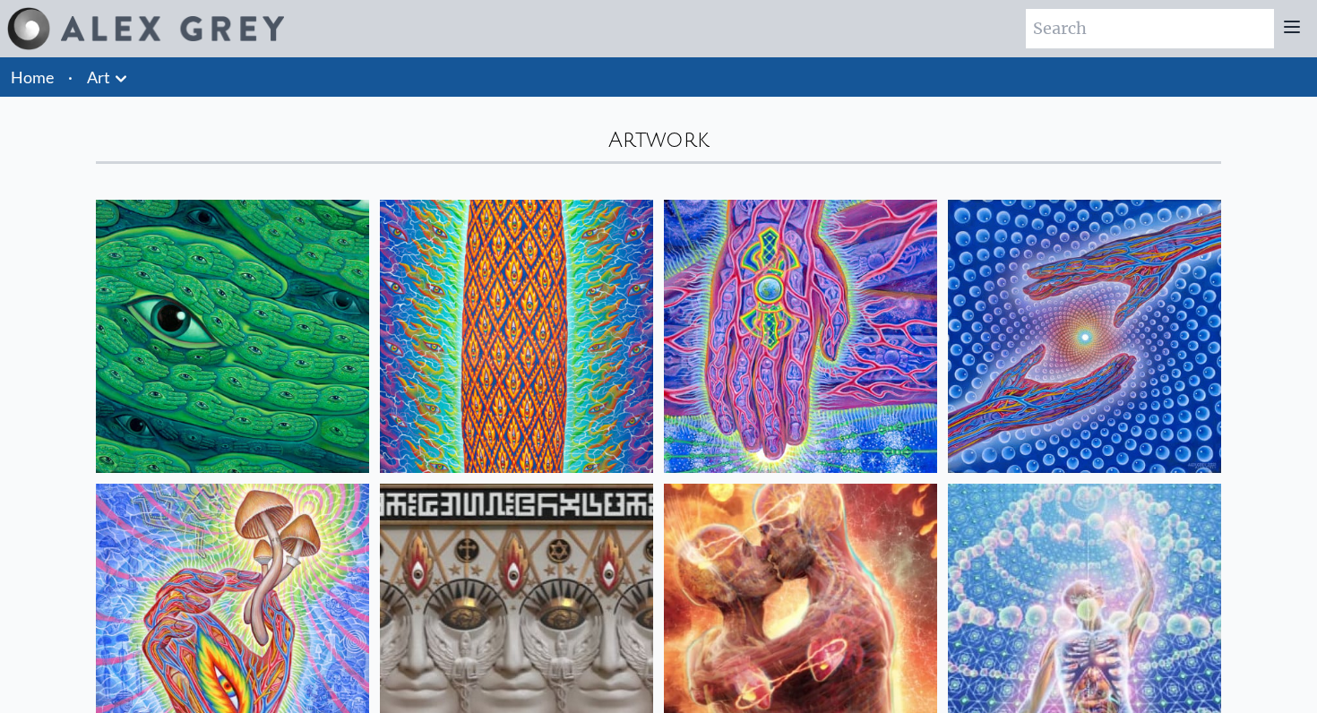
click at [69, 77] on li "·" at bounding box center [70, 76] width 19 height 39
click at [48, 80] on link "Home" at bounding box center [32, 77] width 43 height 20
